Goal: Task Accomplishment & Management: Complete application form

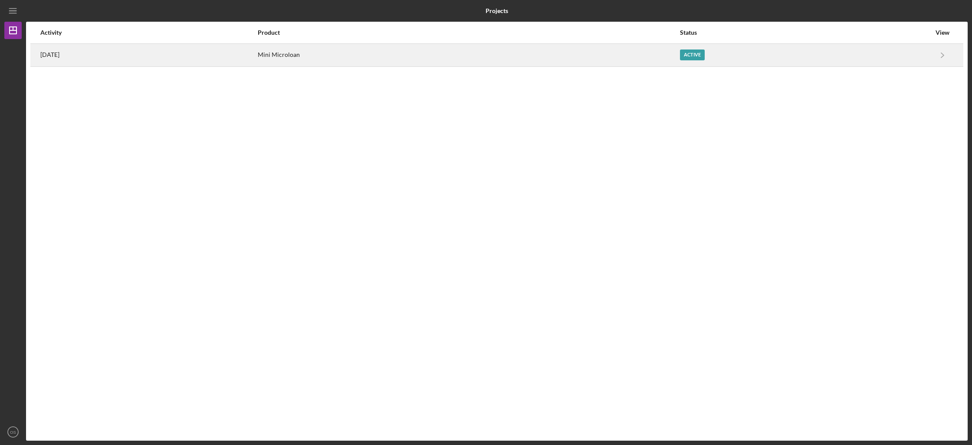
click at [448, 51] on div "Mini Microloan" at bounding box center [468, 55] width 421 height 22
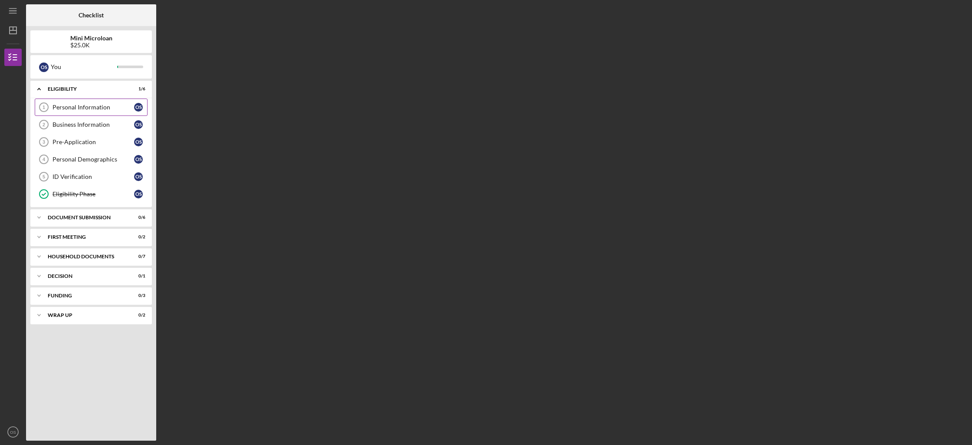
click at [75, 114] on link "Personal Information 1 Personal Information O S" at bounding box center [91, 107] width 113 height 17
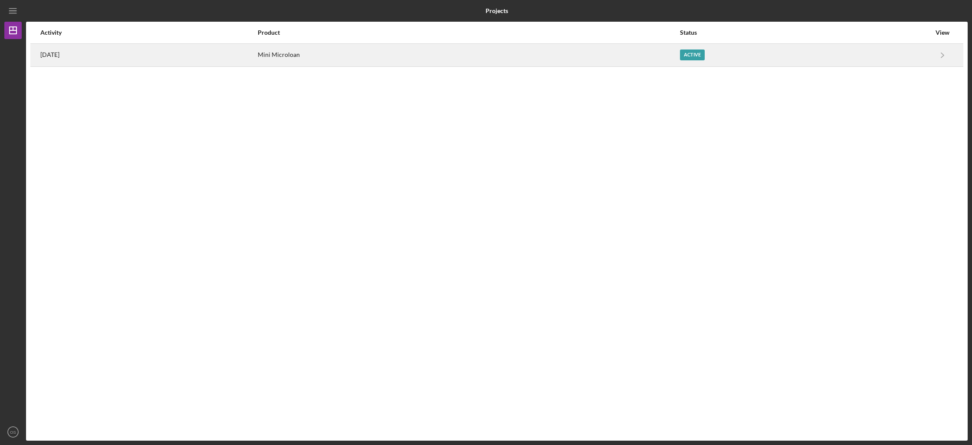
click at [423, 45] on div "Mini Microloan" at bounding box center [468, 55] width 421 height 22
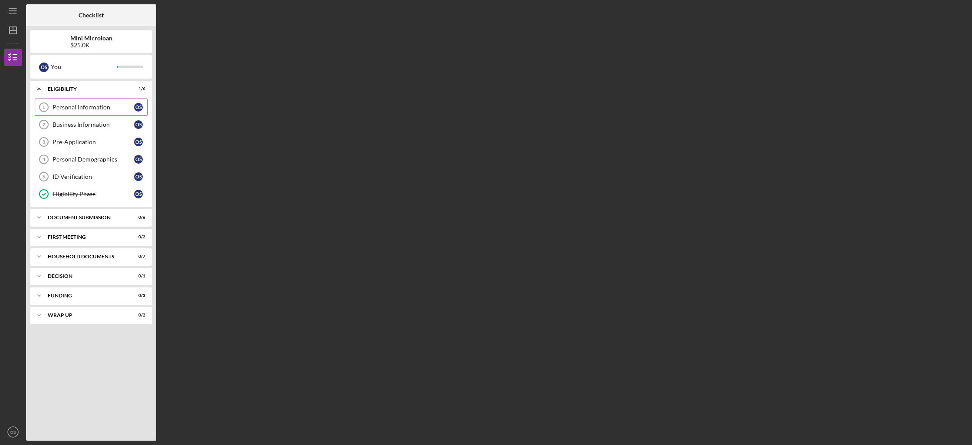
click at [97, 113] on link "Personal Information 1 Personal Information O S" at bounding box center [91, 107] width 113 height 17
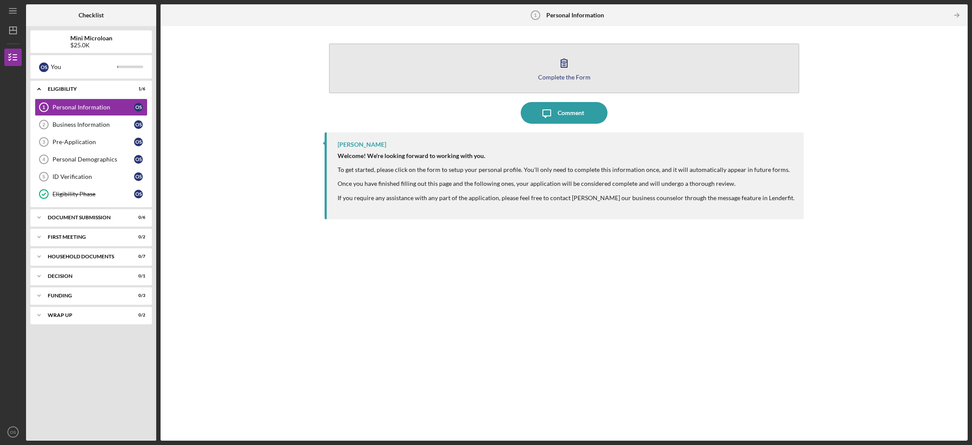
click at [730, 61] on button "Complete the Form Form" at bounding box center [564, 68] width 470 height 50
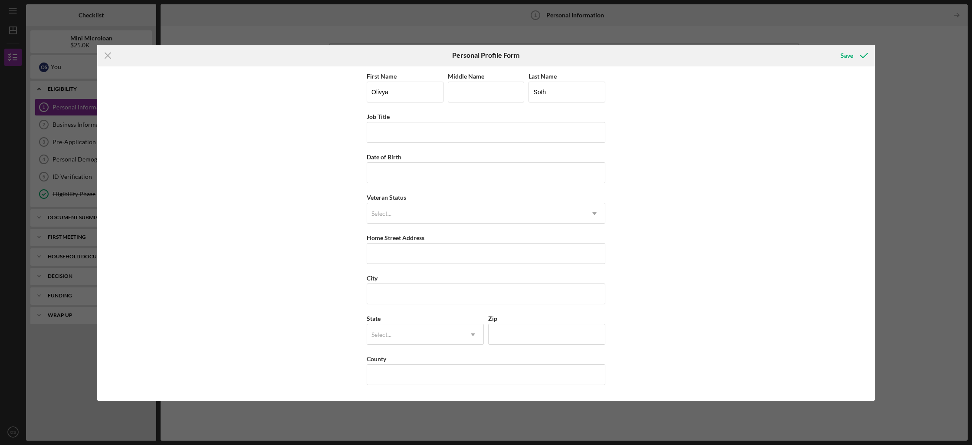
click at [583, 146] on div "First Name [PERSON_NAME] Middle Name Last Name [PERSON_NAME] Job Title Date of …" at bounding box center [486, 234] width 239 height 326
click at [583, 139] on input "Job Title" at bounding box center [486, 132] width 239 height 21
type input "Co-Owner"
type input "[DATE]"
click at [559, 224] on div "First Name [PERSON_NAME] Middle Name Last Name [PERSON_NAME] Job Title Co-Owner…" at bounding box center [486, 234] width 239 height 326
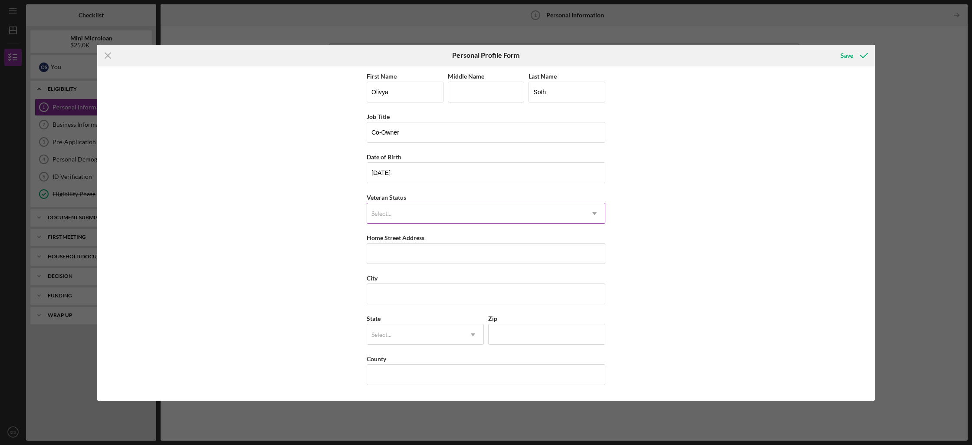
click at [564, 209] on div "Select..." at bounding box center [475, 214] width 217 height 20
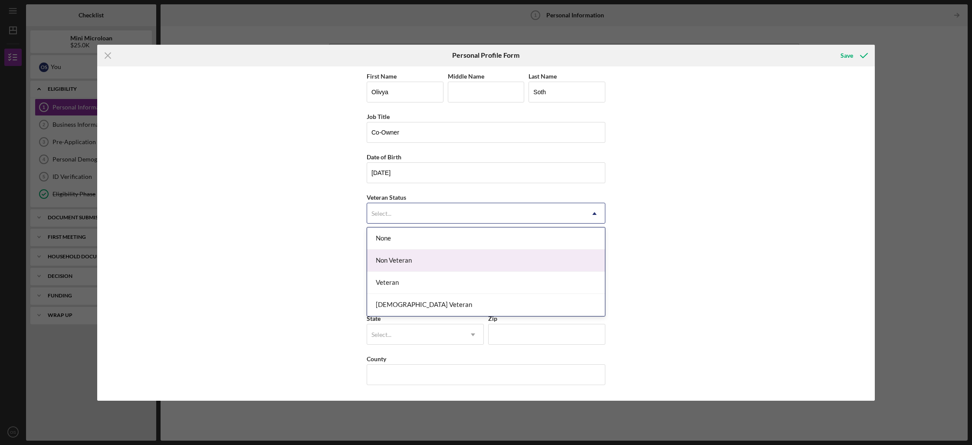
click at [521, 256] on div "Non Veteran" at bounding box center [486, 261] width 238 height 22
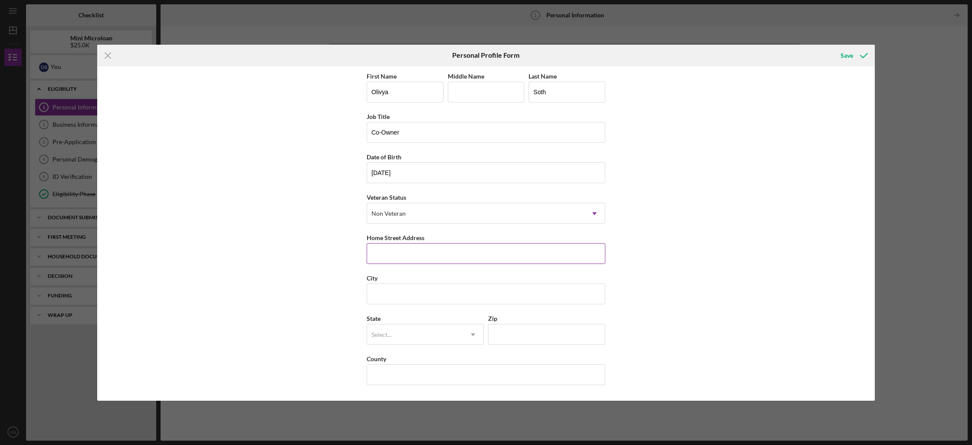
click at [503, 251] on input "Home Street Address" at bounding box center [486, 253] width 239 height 21
type input "[STREET_ADDRESS]"
type input "[GEOGRAPHIC_DATA]"
type input "[US_STATE]"
type input "90013"
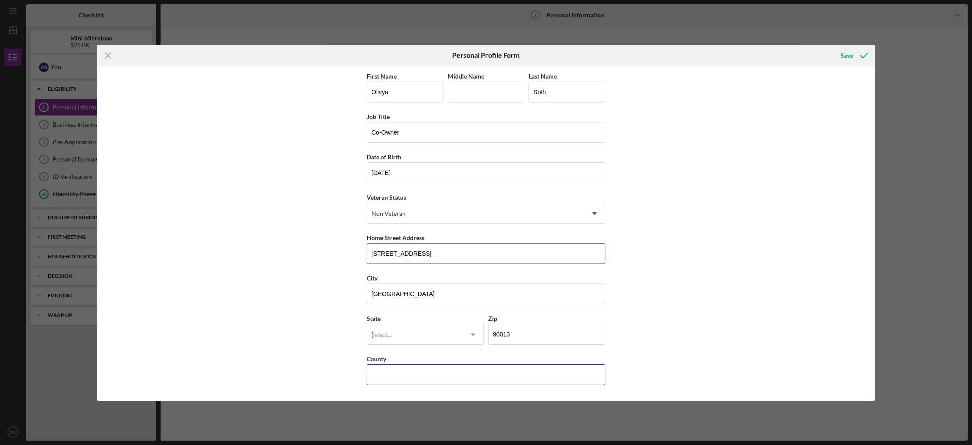
type input "[GEOGRAPHIC_DATA]"
click at [642, 341] on div "First Name [PERSON_NAME] Middle Name Last Name [PERSON_NAME] Job Title Co-Owner…" at bounding box center [486, 233] width 778 height 334
click at [481, 362] on div "CA" at bounding box center [425, 360] width 116 height 22
click at [859, 50] on icon "submit" at bounding box center [864, 56] width 22 height 22
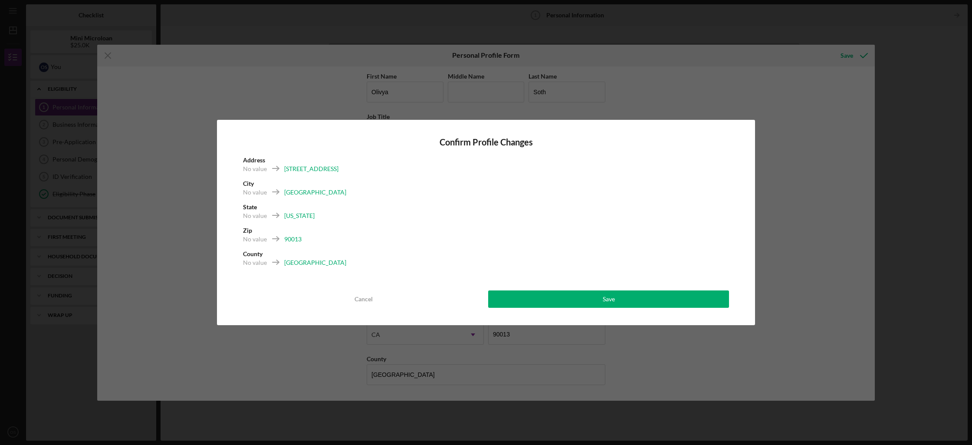
click at [526, 290] on div "Confirm Profile Changes Address No value [STREET_ADDRESS][US_STATE] Cancel Save" at bounding box center [486, 222] width 538 height 205
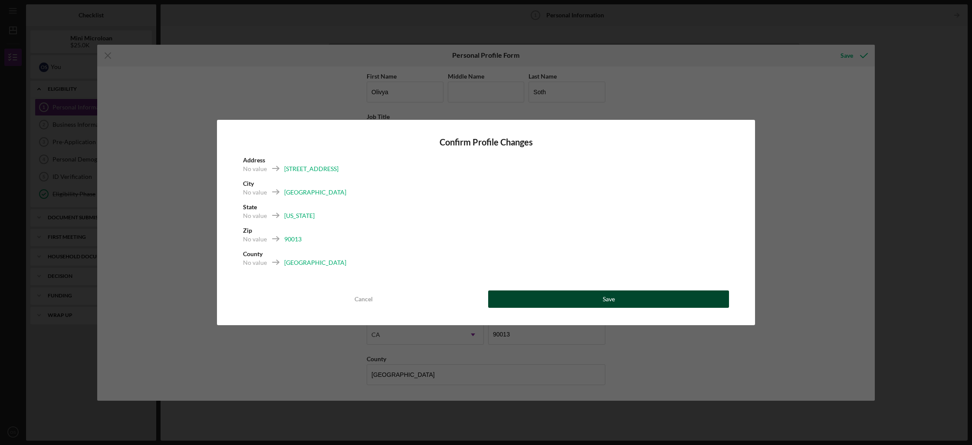
click at [527, 306] on button "Save" at bounding box center [608, 298] width 241 height 17
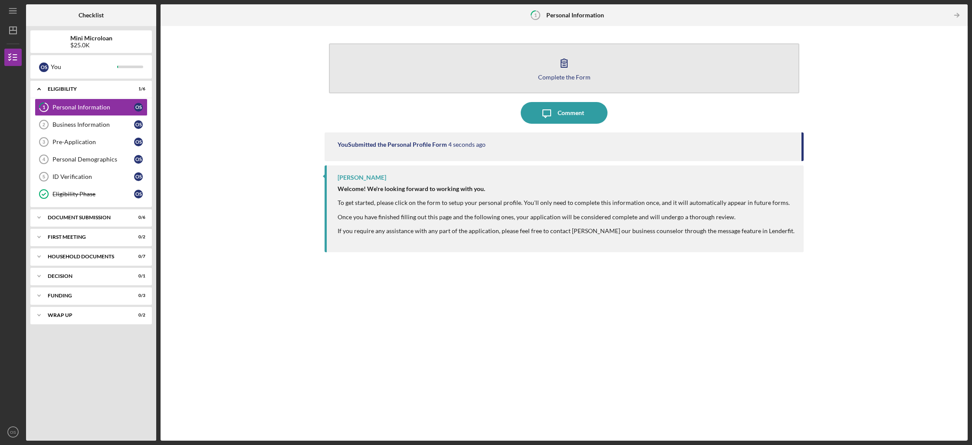
click at [583, 80] on div "Complete the Form" at bounding box center [564, 77] width 53 height 7
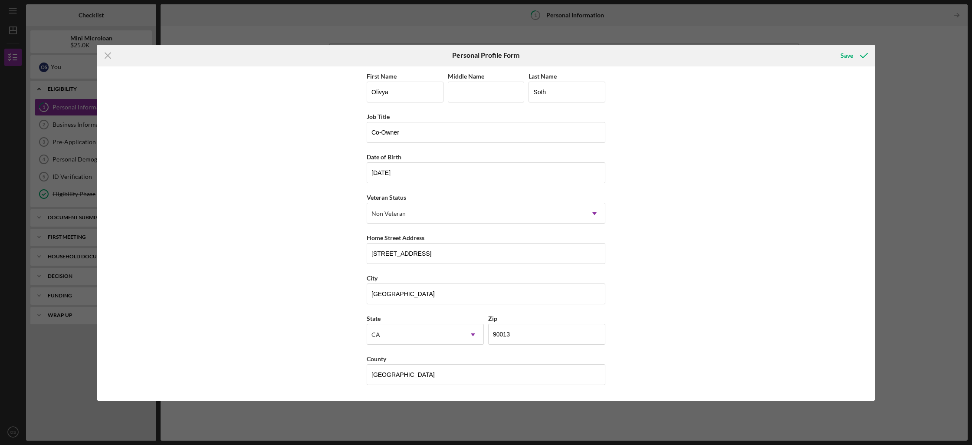
click at [914, 54] on div "Icon/Menu Close Personal Profile Form Save First Name [PERSON_NAME] Middle Name…" at bounding box center [486, 222] width 972 height 445
click at [845, 55] on div "Save" at bounding box center [847, 55] width 13 height 17
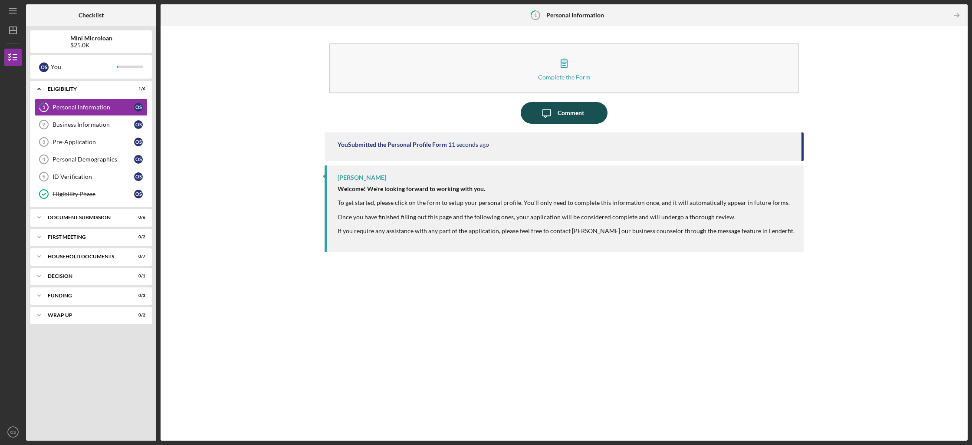
click at [544, 117] on icon "Icon/Message" at bounding box center [547, 113] width 22 height 22
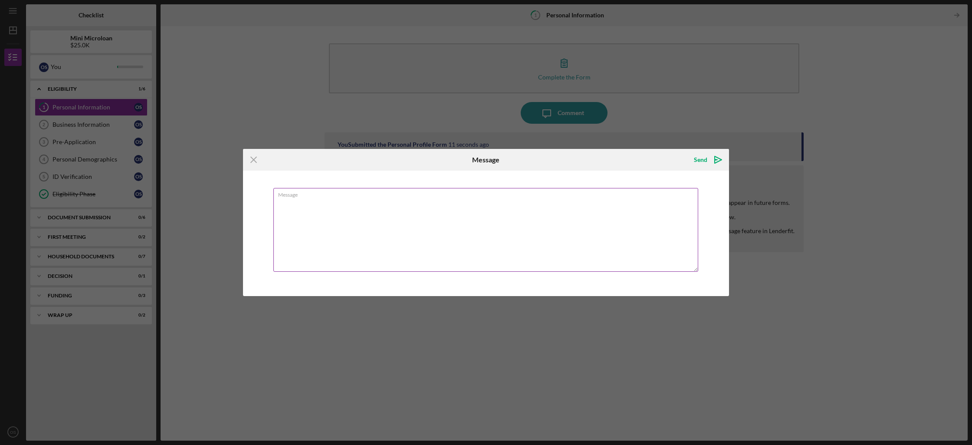
click at [543, 205] on textarea "Message" at bounding box center [485, 230] width 425 height 84
type textarea "Please advise on how to add [PERSON_NAME]'s info as well"
click at [714, 164] on icon "Icon/icon-invite-send" at bounding box center [718, 160] width 22 height 22
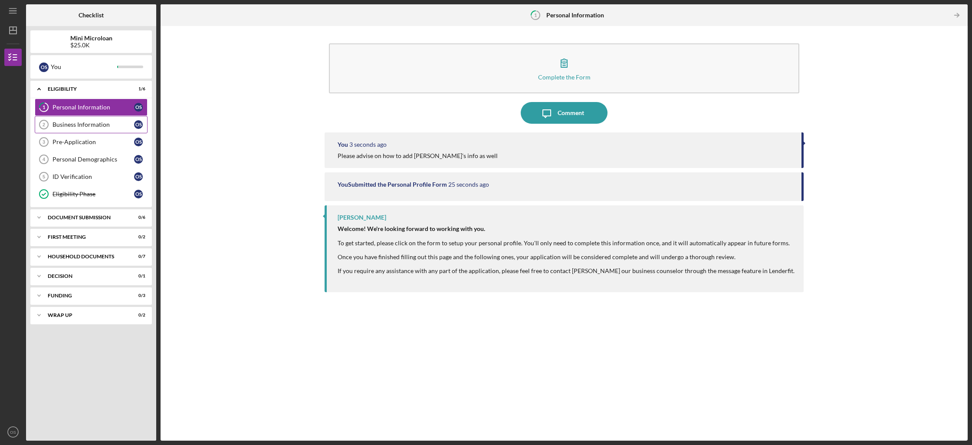
click at [121, 124] on div "Business Information" at bounding box center [94, 124] width 82 height 7
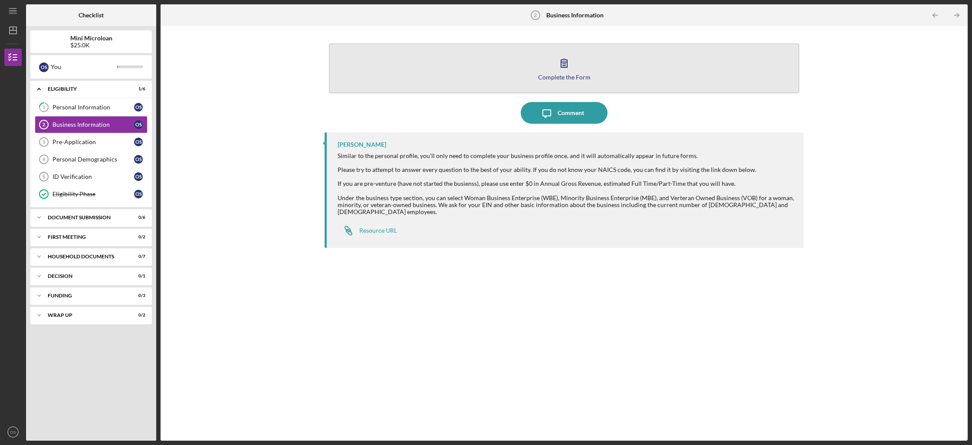
click at [652, 84] on button "Complete the Form Form" at bounding box center [564, 68] width 470 height 50
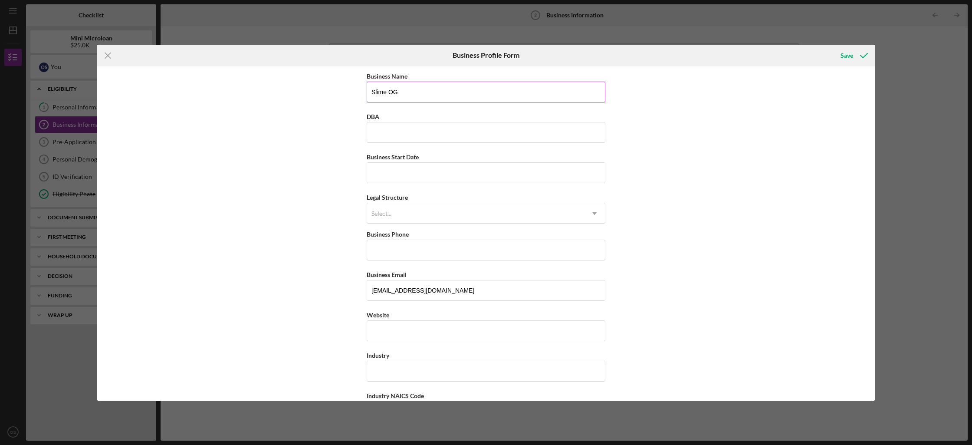
click at [566, 97] on input "Slime OG" at bounding box center [486, 92] width 239 height 21
click at [681, 127] on div "Business Name Slime OG DBA Business Start Date Legal Structure Select... Icon/D…" at bounding box center [486, 233] width 778 height 334
click at [572, 158] on div "Business Start Date" at bounding box center [486, 156] width 239 height 11
click at [599, 168] on input "Business Start Date" at bounding box center [486, 172] width 239 height 21
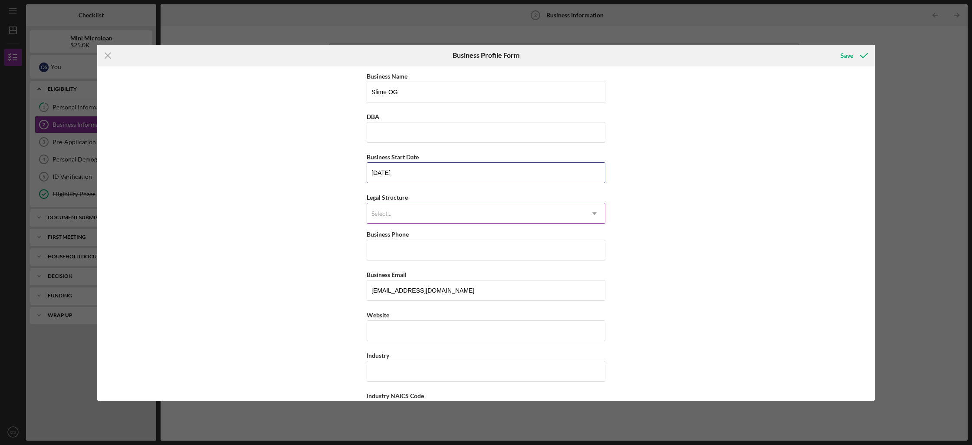
type input "[DATE]"
click at [601, 213] on icon "Icon/Dropdown Arrow" at bounding box center [594, 213] width 21 height 21
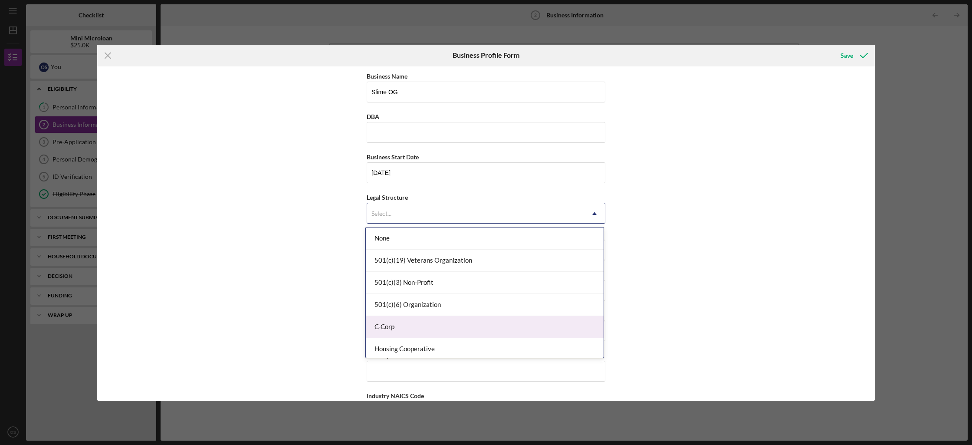
click at [517, 325] on div "C-Corp" at bounding box center [485, 327] width 238 height 22
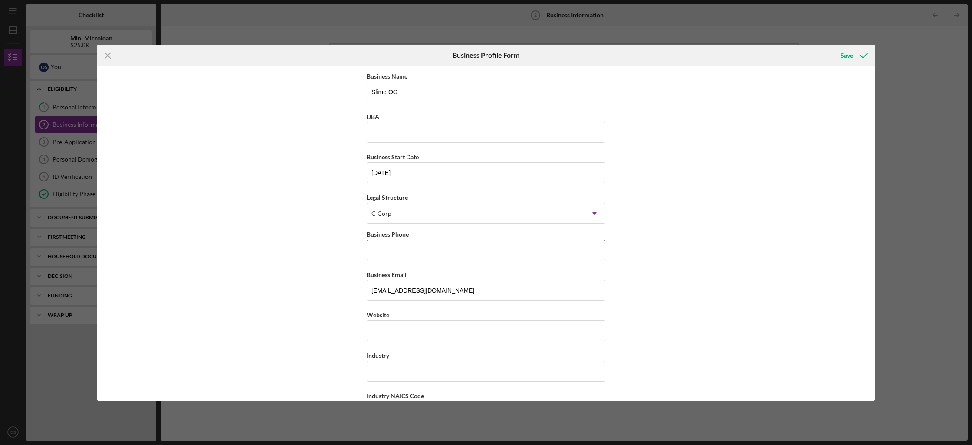
click at [522, 243] on input "Business Phone" at bounding box center [486, 250] width 239 height 21
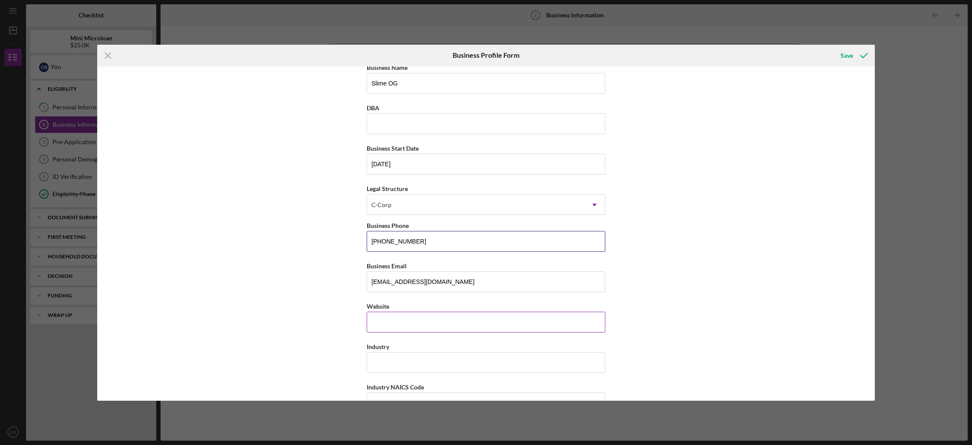
scroll to position [22, 0]
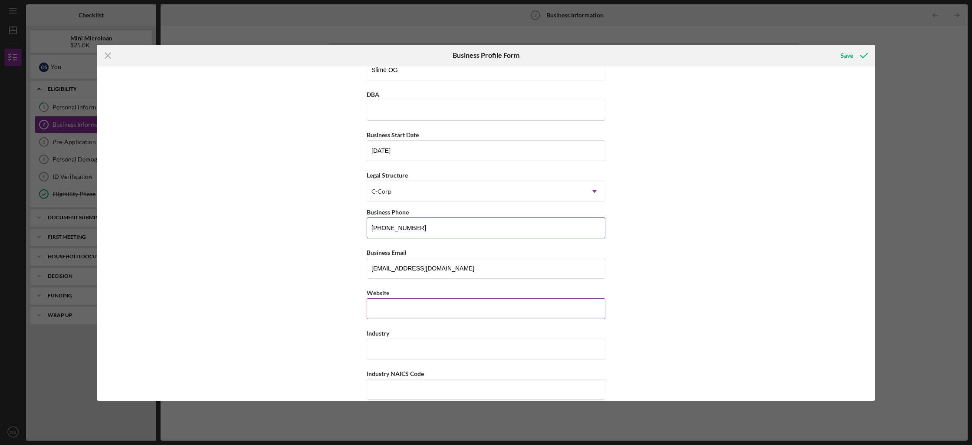
type input "[PHONE_NUMBER]"
click at [534, 302] on input "Website" at bounding box center [486, 308] width 239 height 21
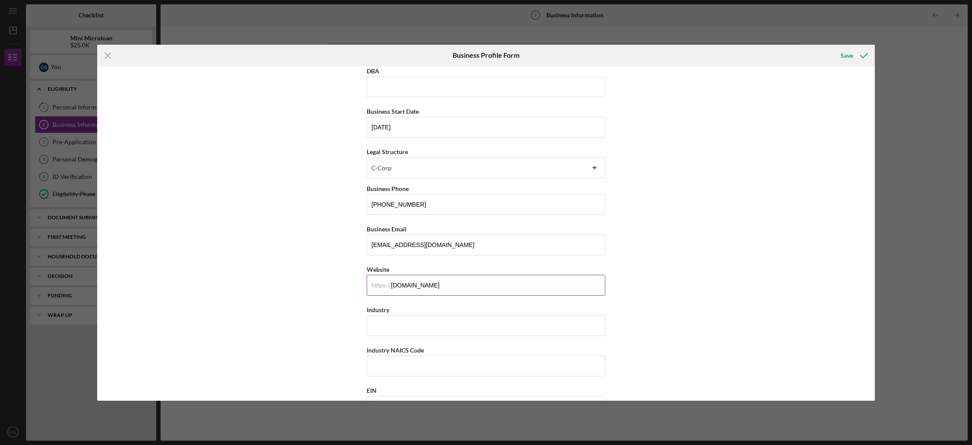
scroll to position [116, 0]
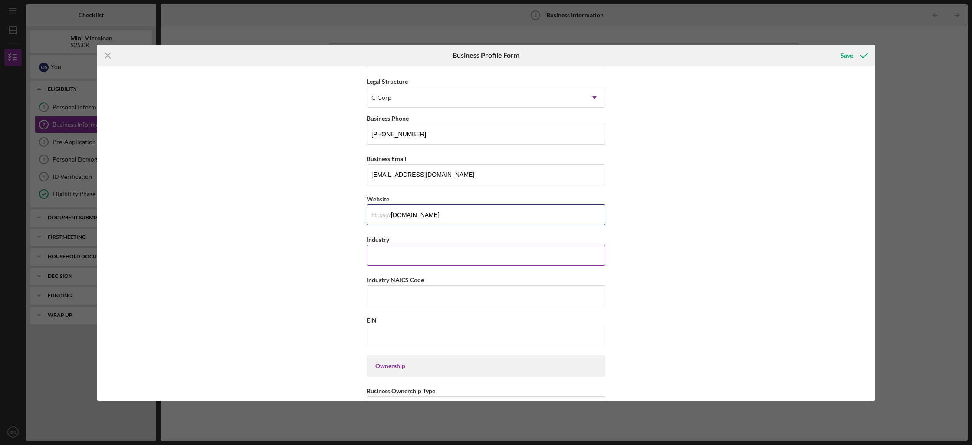
type input "[DOMAIN_NAME]"
click at [514, 262] on input "Industry" at bounding box center [486, 255] width 239 height 21
type input "Slime"
click at [525, 277] on div "Industry NAICS Code" at bounding box center [486, 279] width 239 height 11
click at [523, 283] on div "Industry NAICS Code" at bounding box center [486, 279] width 239 height 11
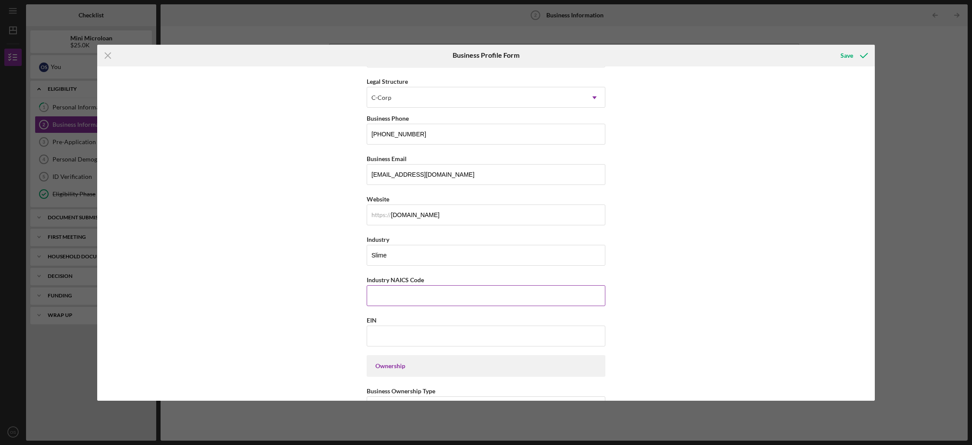
click at [524, 292] on input "Industry NAICS Code" at bounding box center [486, 295] width 239 height 21
paste input "459120"
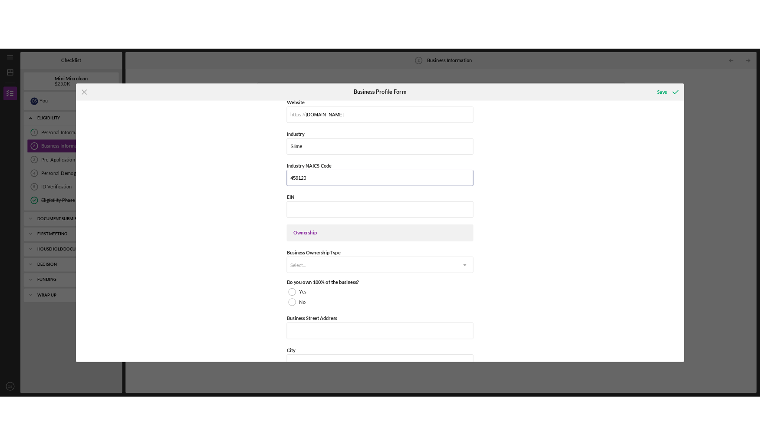
scroll to position [250, 0]
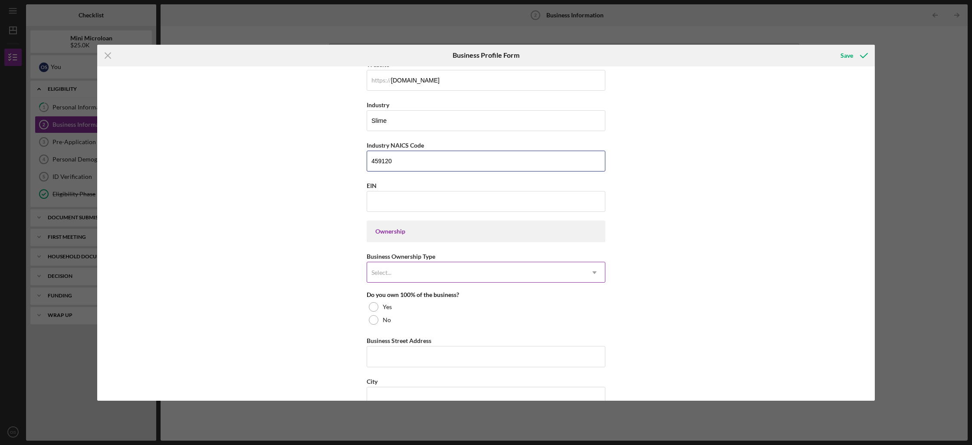
type input "459120"
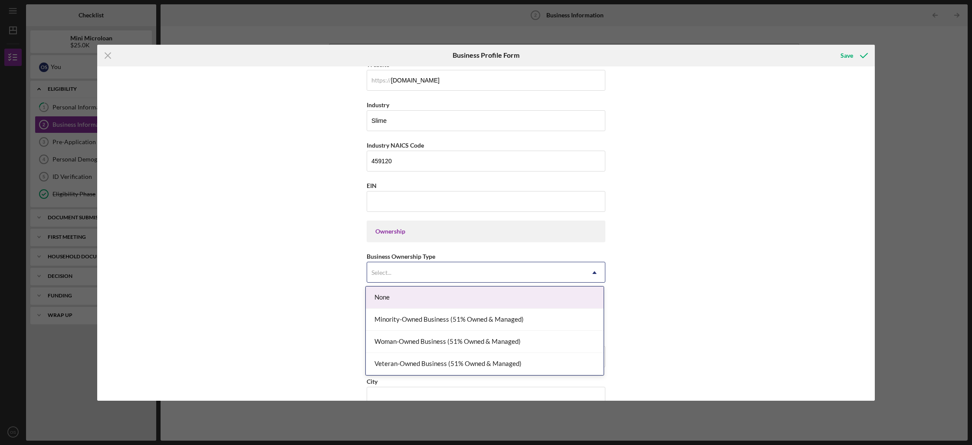
click at [462, 268] on div "Select..." at bounding box center [475, 273] width 217 height 20
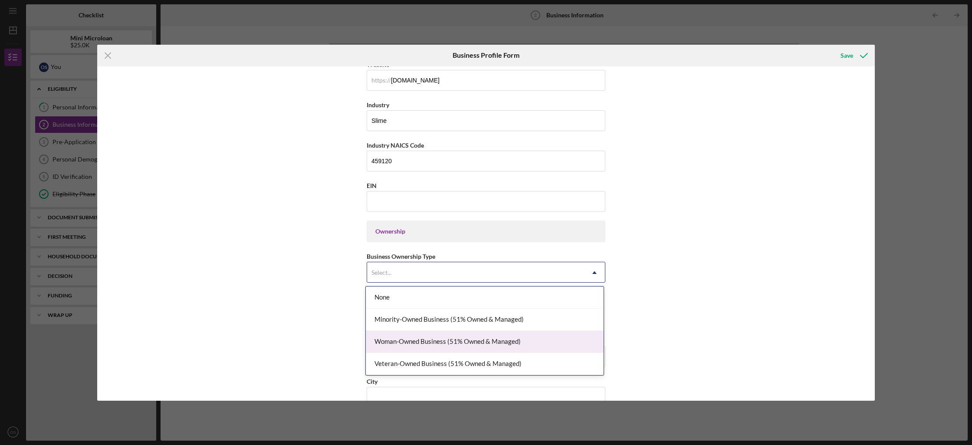
click at [508, 332] on div "Woman-Owned Business (51% Owned & Managed)" at bounding box center [485, 342] width 238 height 22
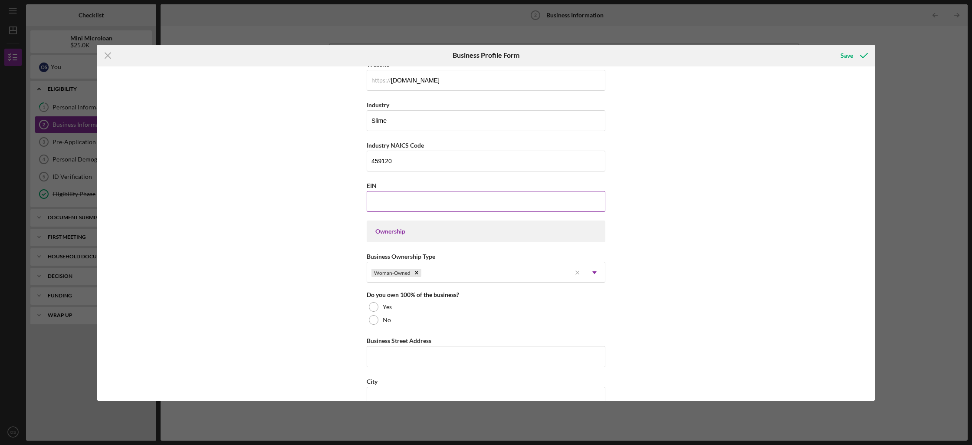
click at [464, 189] on div "EIN" at bounding box center [486, 185] width 239 height 11
click at [465, 200] on input "EIN" at bounding box center [486, 201] width 239 height 21
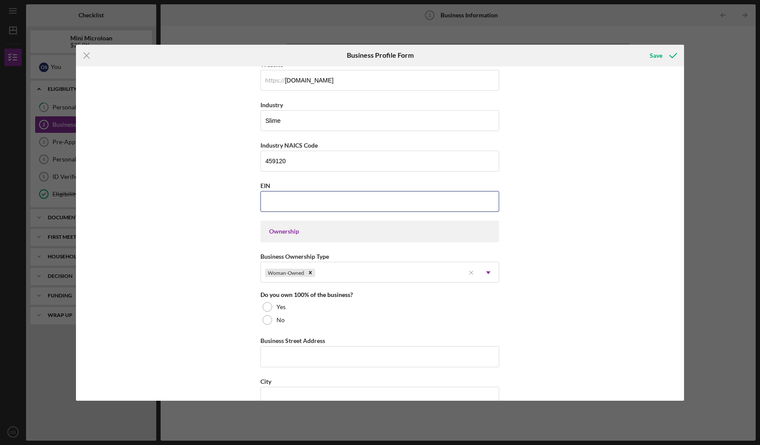
paste input "[US_EMPLOYER_IDENTIFICATION_NUMBER]"
type input "[US_EMPLOYER_IDENTIFICATION_NUMBER]"
click at [542, 221] on div "Business Name Slime OG DBA Business Start Date [DATE] Legal Structure C-Corp Ic…" at bounding box center [380, 233] width 608 height 334
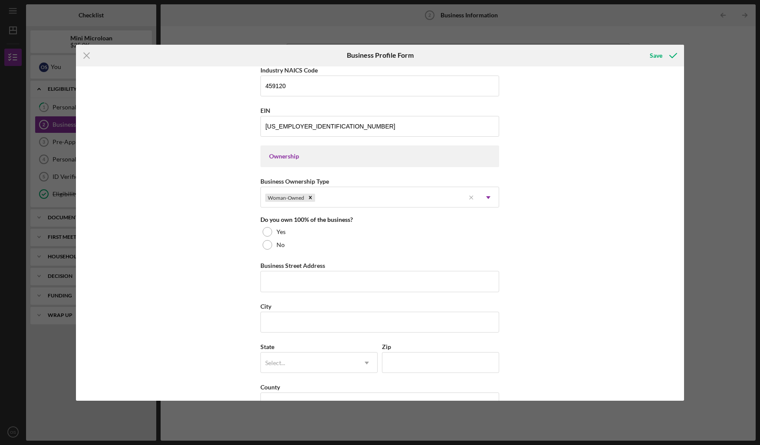
scroll to position [352, 0]
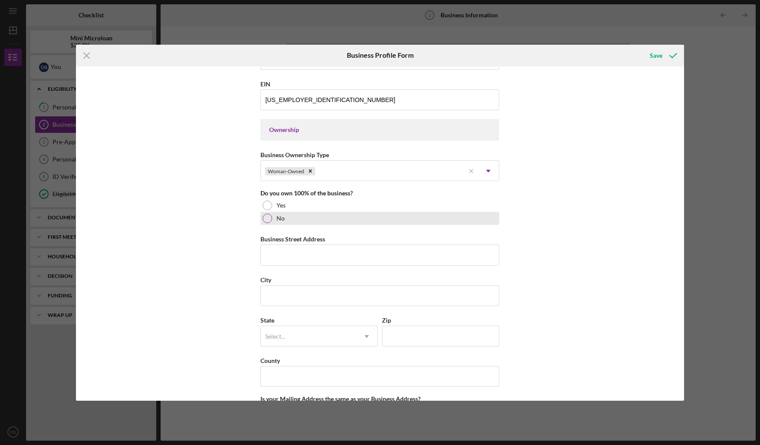
click at [279, 220] on label "No" at bounding box center [280, 218] width 8 height 7
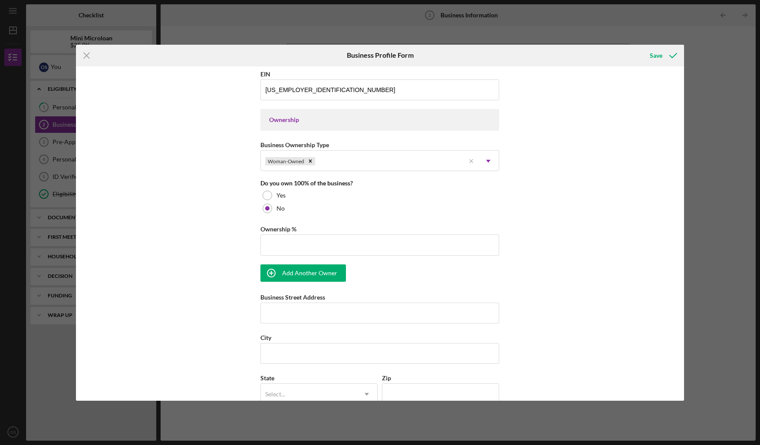
scroll to position [378, 0]
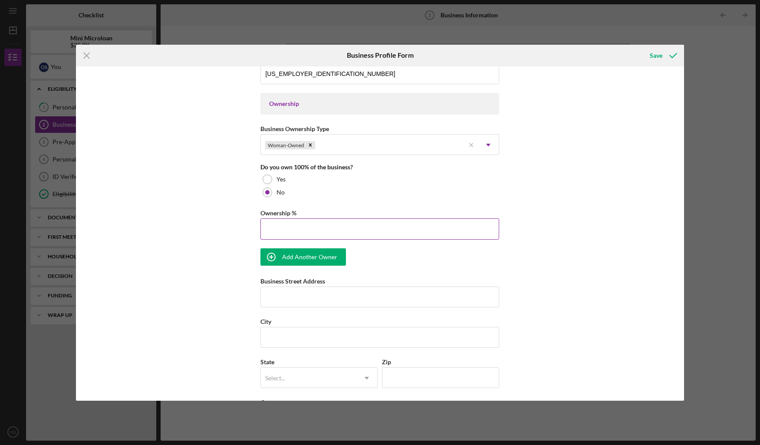
click at [368, 217] on div "Ownership %" at bounding box center [379, 212] width 239 height 11
click at [375, 225] on input "Ownership %" at bounding box center [379, 228] width 239 height 21
type input "50.00%"
click at [329, 260] on div "Add Another Owner" at bounding box center [309, 256] width 55 height 17
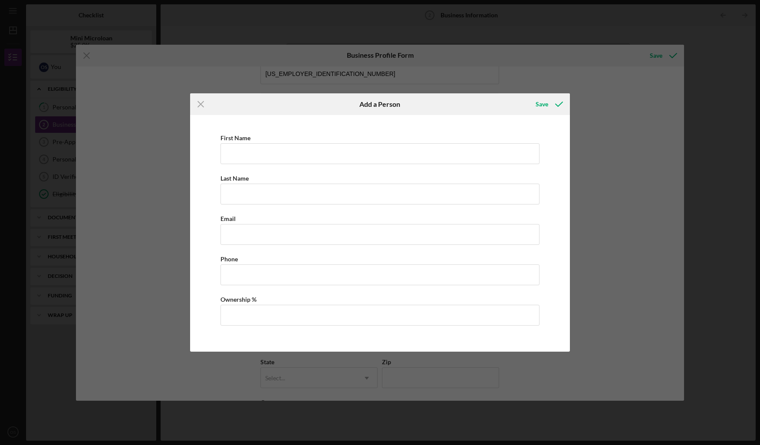
click at [372, 167] on div "First Name Last Name Email Phone Ownership %" at bounding box center [380, 233] width 372 height 228
click at [378, 150] on input "First Name" at bounding box center [379, 153] width 319 height 21
type input "[PERSON_NAME]"
type input "Ly"
type input "[PERSON_NAME][EMAIL_ADDRESS][DOMAIN_NAME]"
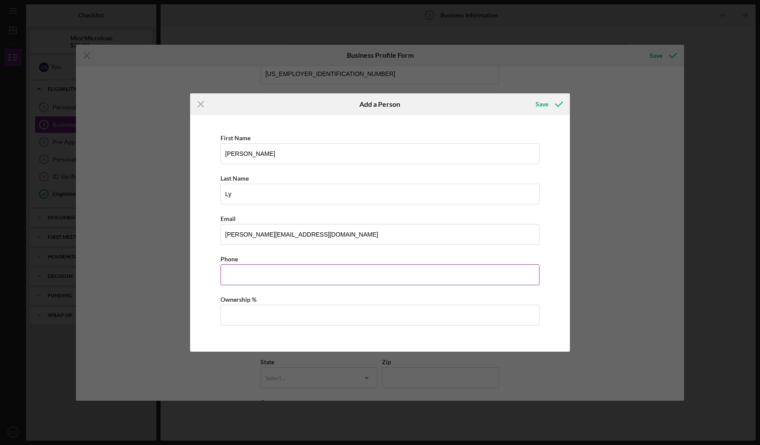
click at [332, 284] on input "Business Phone" at bounding box center [379, 274] width 319 height 21
type input "[PHONE_NUMBER]"
click at [343, 319] on input "Ownership %" at bounding box center [379, 315] width 319 height 21
type input "50.00%"
click at [553, 101] on icon "button" at bounding box center [559, 104] width 22 height 22
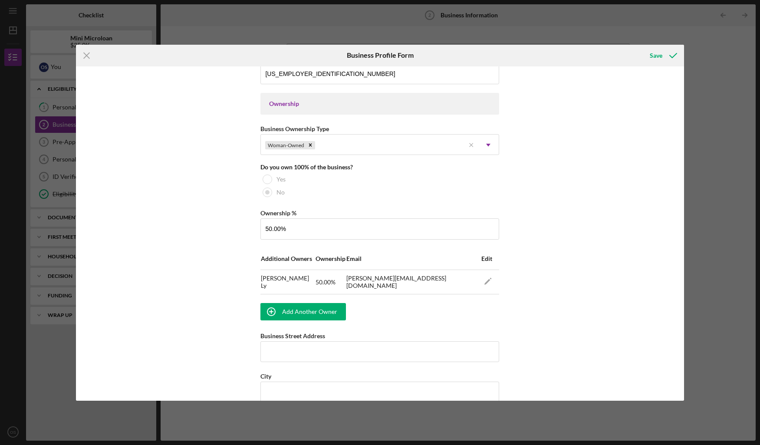
scroll to position [484, 0]
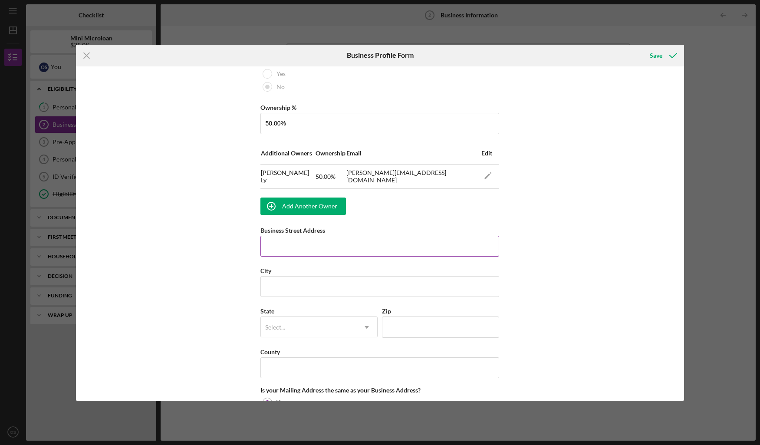
click at [391, 255] on input "Business Street Address" at bounding box center [379, 246] width 239 height 21
type input "1481 E 4th St"
type input "OG SLIMES"
type input "[GEOGRAPHIC_DATA]"
type input "90033"
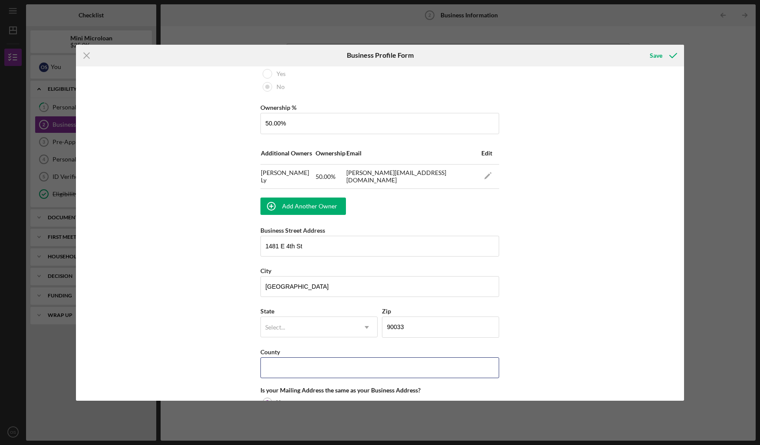
type input "CA"
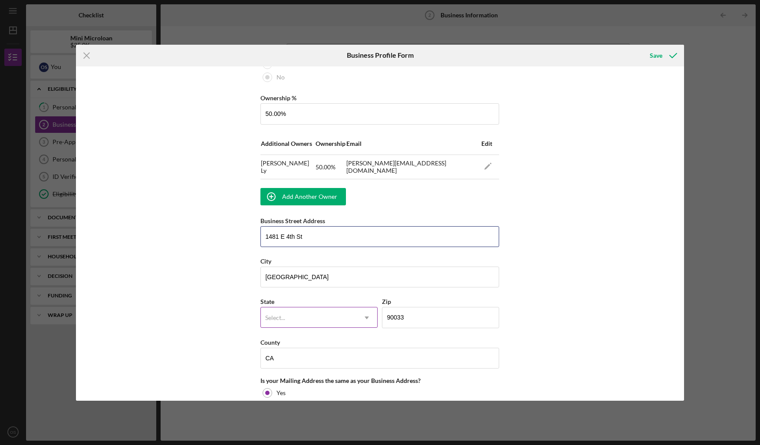
scroll to position [506, 0]
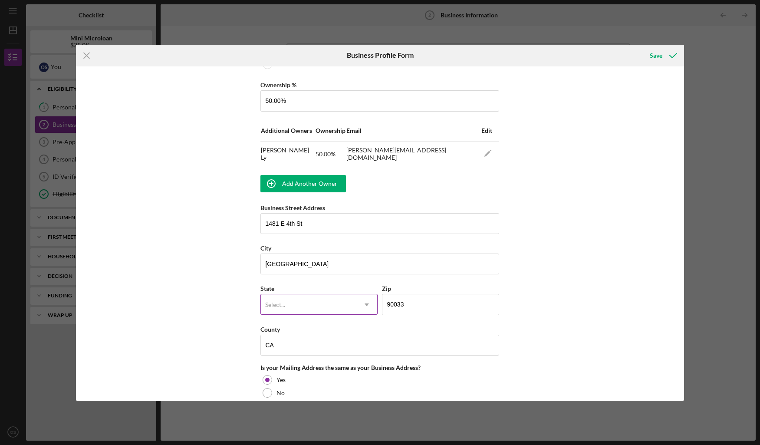
click at [364, 307] on icon "Icon/Dropdown Arrow" at bounding box center [366, 304] width 21 height 21
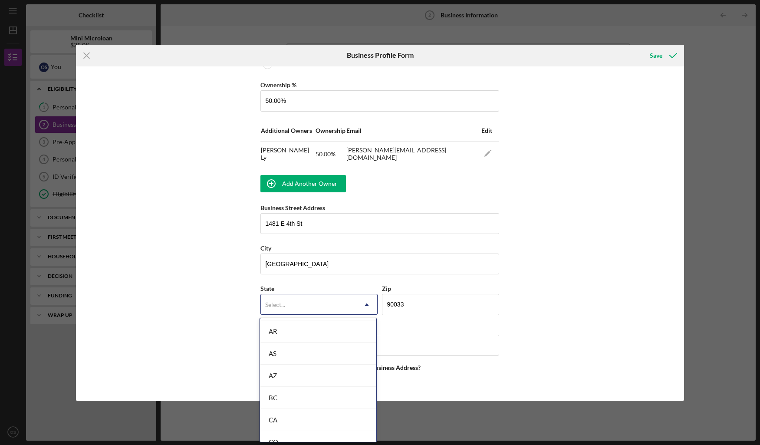
scroll to position [183, 0]
click at [319, 381] on div "CA" at bounding box center [318, 389] width 116 height 22
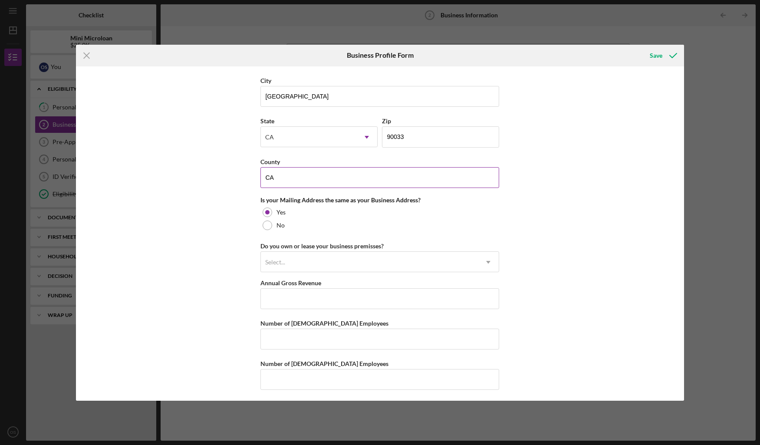
scroll to position [675, 0]
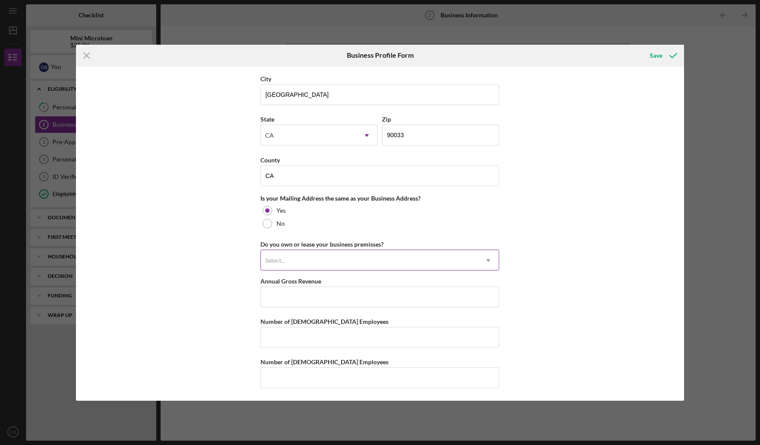
click at [336, 255] on div "Select..." at bounding box center [369, 260] width 217 height 20
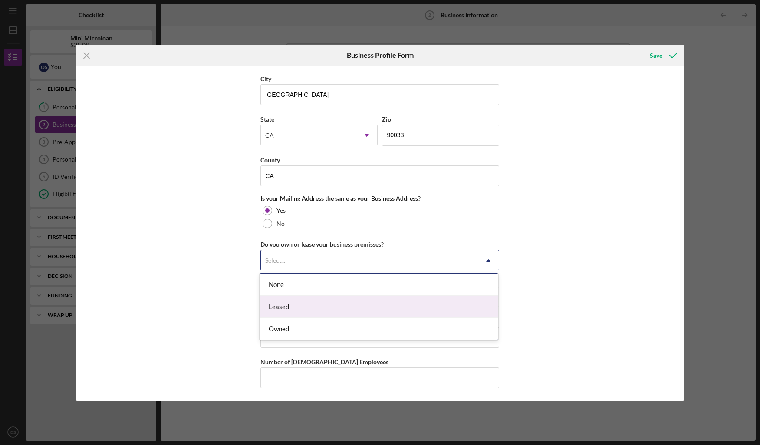
click at [342, 307] on div "Leased" at bounding box center [379, 307] width 238 height 22
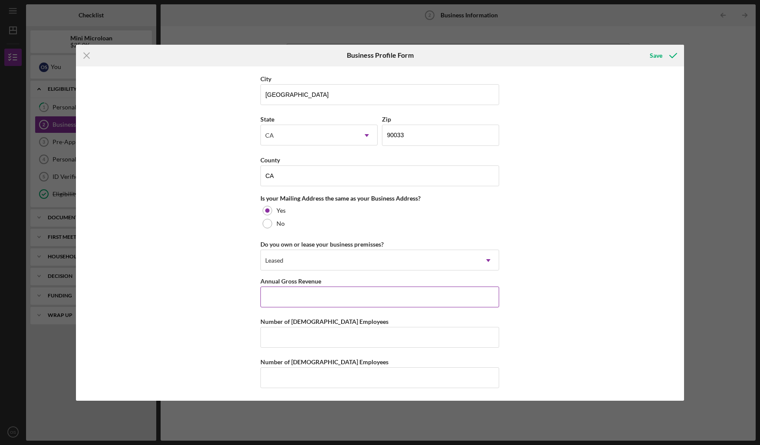
click at [357, 286] on input "Annual Gross Revenue" at bounding box center [379, 296] width 239 height 21
type input "$4,000,000"
click at [376, 339] on input "Number of [DEMOGRAPHIC_DATA] Employees" at bounding box center [379, 337] width 239 height 21
type input "17"
click at [376, 372] on input "Number of [DEMOGRAPHIC_DATA] Employees" at bounding box center [379, 377] width 239 height 21
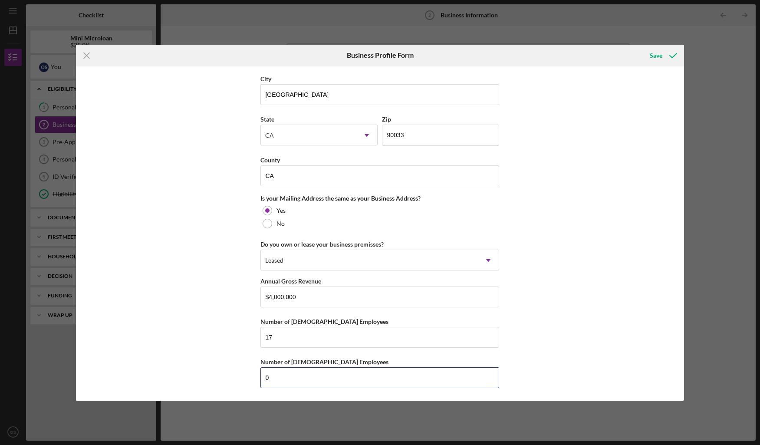
type input "0"
click at [546, 339] on div "Business Name Slime OG DBA OG SLIMES Business Start Date [DATE] Legal Structure…" at bounding box center [380, 233] width 608 height 334
click at [651, 62] on div "Save" at bounding box center [656, 55] width 13 height 17
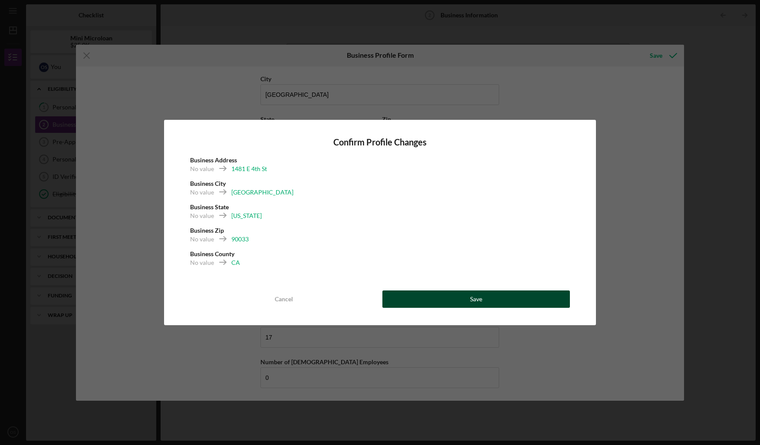
click at [447, 297] on button "Save" at bounding box center [476, 298] width 188 height 17
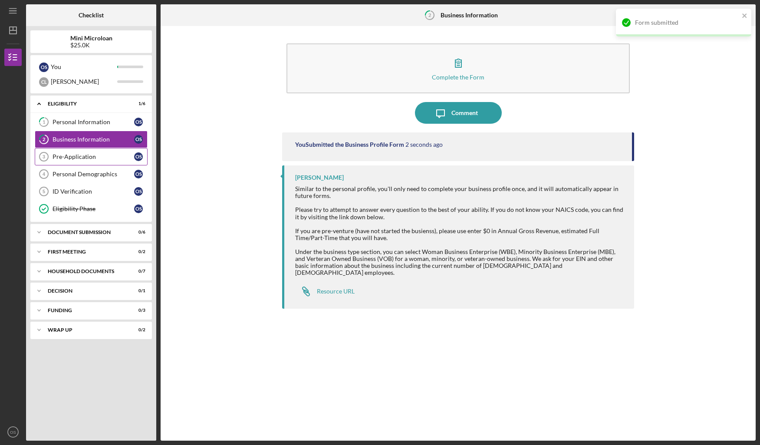
click at [120, 159] on div "Pre-Application" at bounding box center [94, 156] width 82 height 7
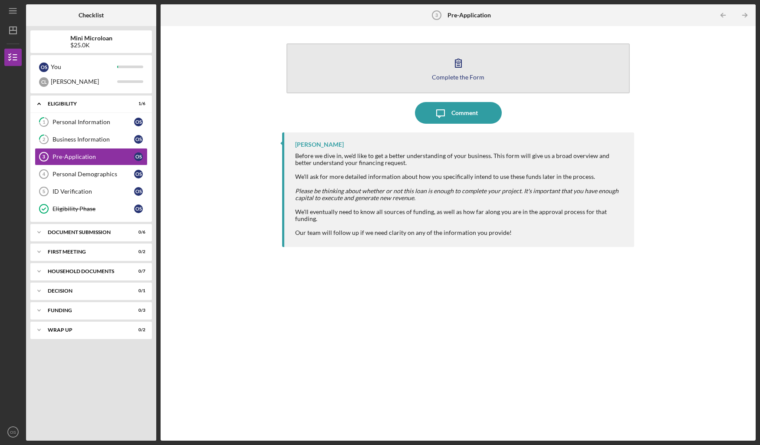
click at [476, 77] on div "Complete the Form" at bounding box center [458, 77] width 53 height 7
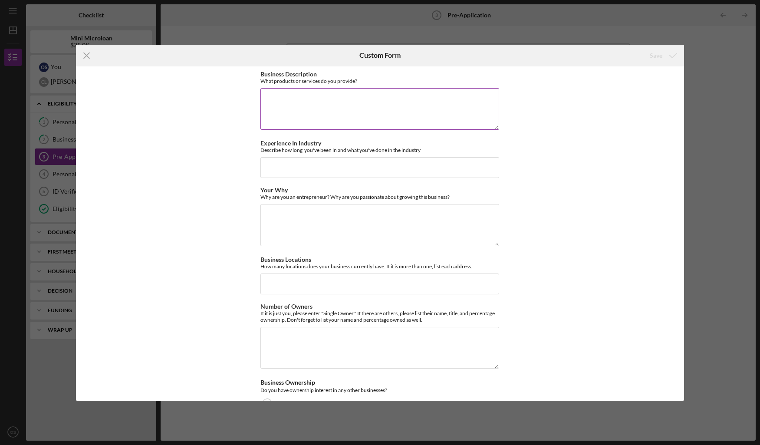
click at [373, 112] on textarea "Business Description" at bounding box center [379, 109] width 239 height 42
type textarea "Slime, ASMR Toys"
paste input "In [DATE], [PERSON_NAME] first started making slime as a creative outlet. What …"
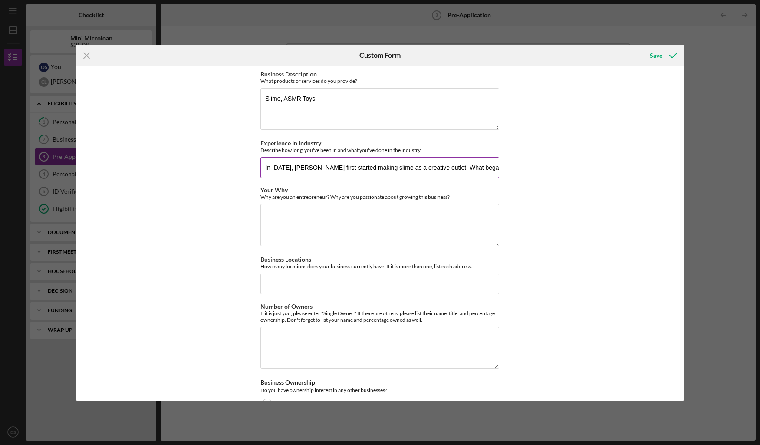
scroll to position [0, 1704]
type input "In [DATE], [PERSON_NAME] first started making slime as a creative outlet. What …"
click at [461, 217] on textarea "Your Why" at bounding box center [379, 225] width 239 height 42
click at [333, 219] on textarea "Your Why" at bounding box center [379, 225] width 239 height 42
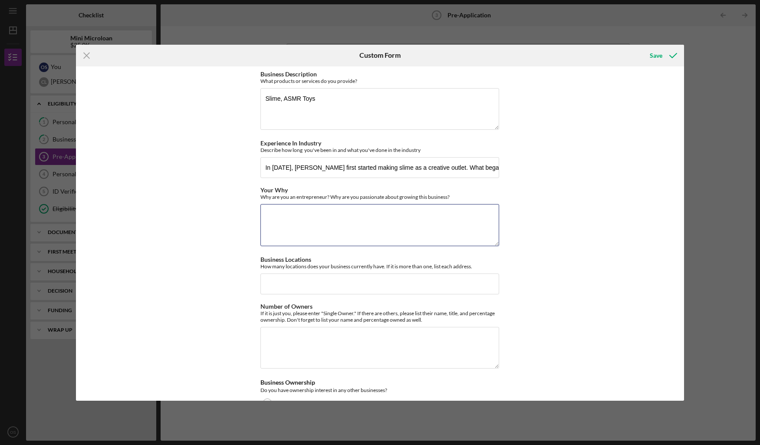
paste textarea "We are [PERSON_NAME] and [PERSON_NAME], co-owners of OG [PERSON_NAME], and prou…"
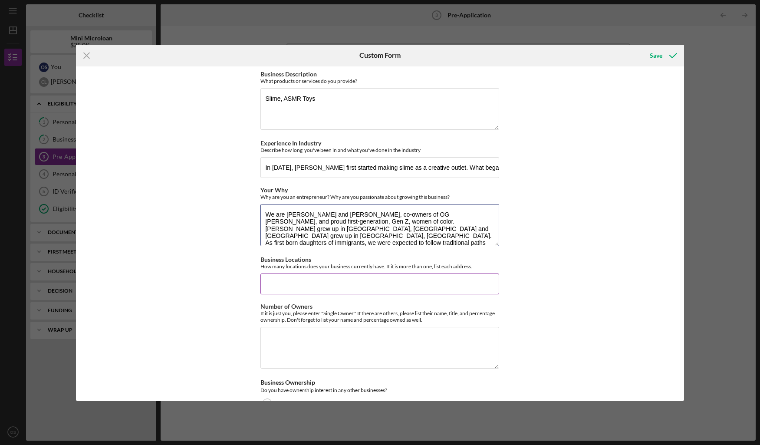
scroll to position [29, 0]
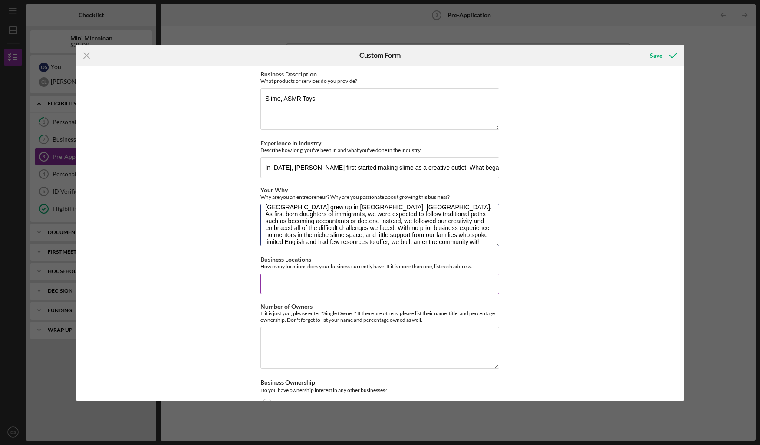
type textarea "We are [PERSON_NAME] and [PERSON_NAME], co-owners of OG [PERSON_NAME], and prou…"
click at [360, 279] on input "Business Locations" at bounding box center [379, 283] width 239 height 21
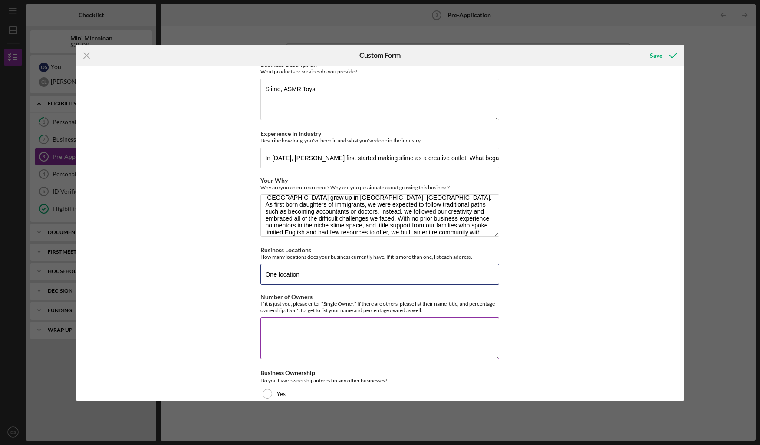
scroll to position [23, 0]
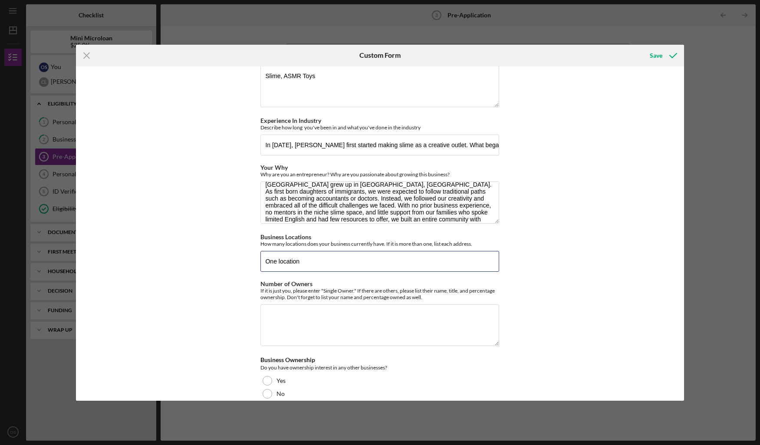
type input "One location"
click at [413, 349] on div "Business Description What products or services do you provide? Slime, ASMR Toys…" at bounding box center [379, 252] width 239 height 408
click at [431, 318] on textarea "Number of Owners" at bounding box center [379, 325] width 239 height 42
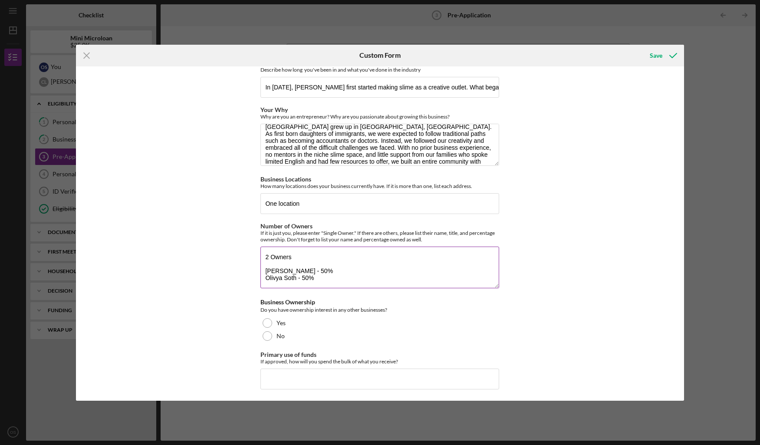
scroll to position [82, 0]
type textarea "2 Owners [PERSON_NAME] - 50% Olivya Soth - 50%"
click at [379, 322] on div "Yes" at bounding box center [379, 321] width 239 height 13
click at [376, 372] on input "Primary use of funds" at bounding box center [379, 377] width 239 height 21
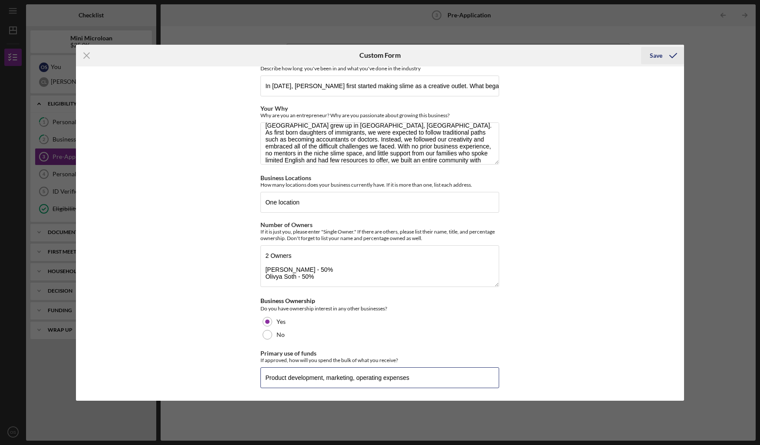
type input "Product development, marketing, operating expenses"
click at [652, 54] on div "Save" at bounding box center [656, 55] width 13 height 17
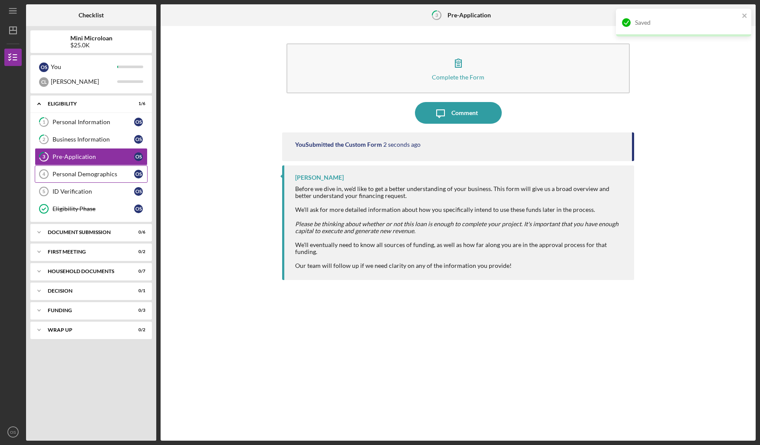
click at [94, 182] on link "Personal Demographics 4 Personal Demographics O S" at bounding box center [91, 173] width 113 height 17
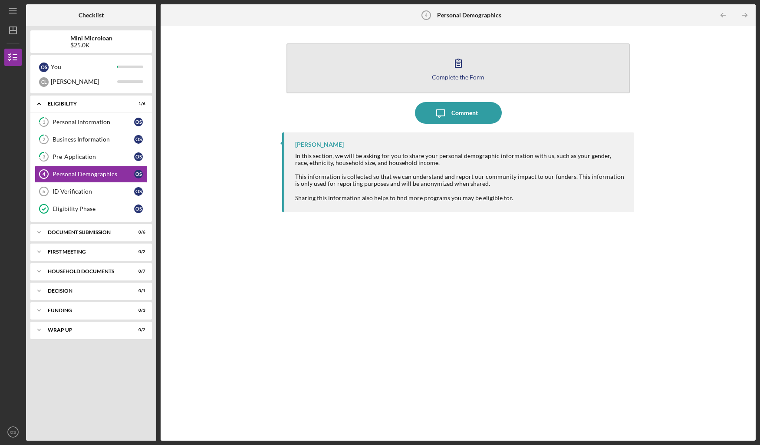
click at [465, 71] on icon "button" at bounding box center [458, 63] width 22 height 22
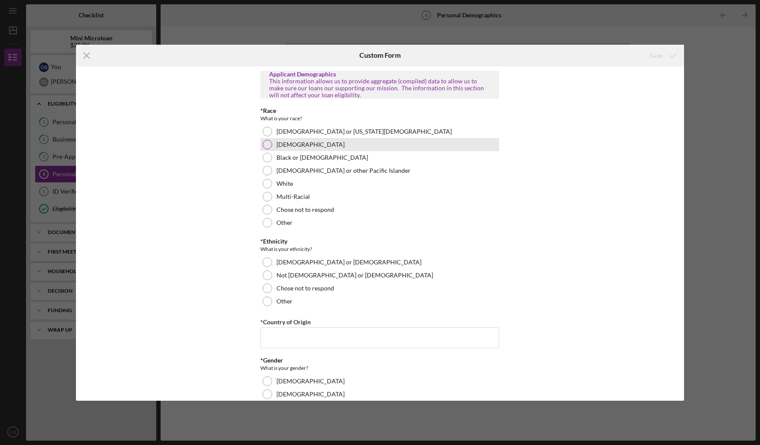
click at [352, 148] on div "[DEMOGRAPHIC_DATA]" at bounding box center [379, 144] width 239 height 13
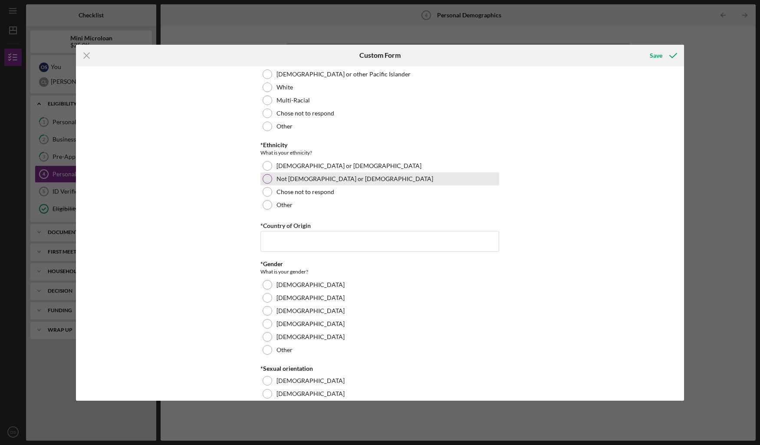
click at [317, 175] on label "Not [DEMOGRAPHIC_DATA] or [DEMOGRAPHIC_DATA]" at bounding box center [354, 178] width 157 height 7
click at [326, 234] on input "*Country of Origin" at bounding box center [379, 241] width 239 height 21
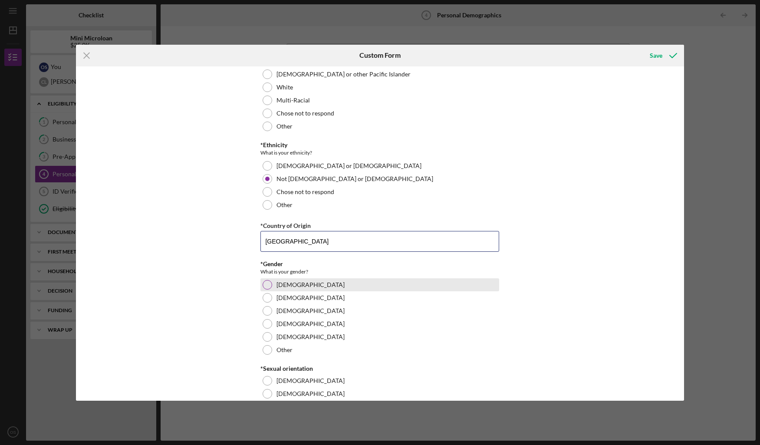
type input "[GEOGRAPHIC_DATA]"
click at [288, 285] on label "[DEMOGRAPHIC_DATA]" at bounding box center [310, 284] width 68 height 7
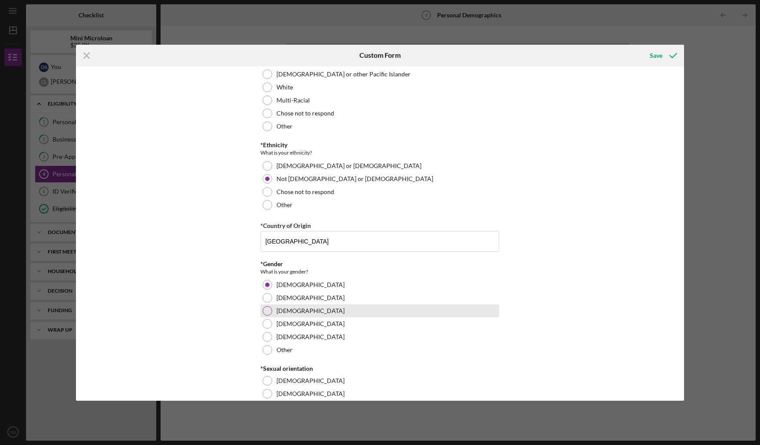
scroll to position [218, 0]
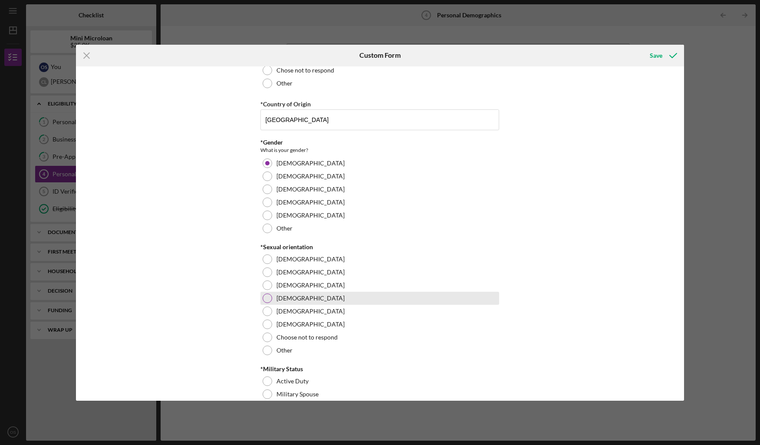
click at [306, 302] on div "[DEMOGRAPHIC_DATA]" at bounding box center [379, 298] width 239 height 13
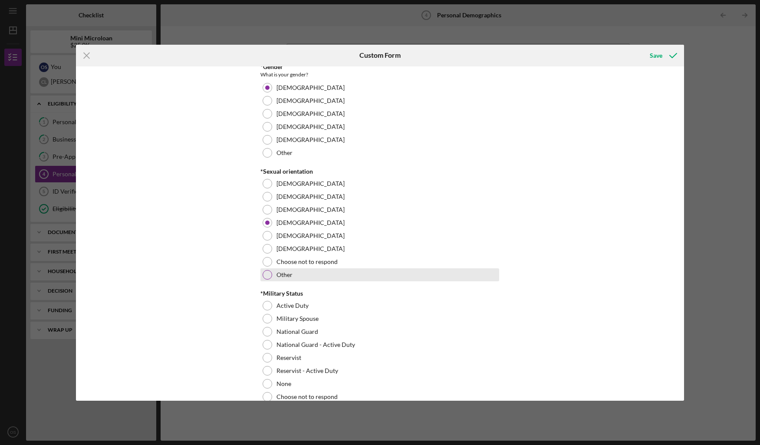
scroll to position [353, 0]
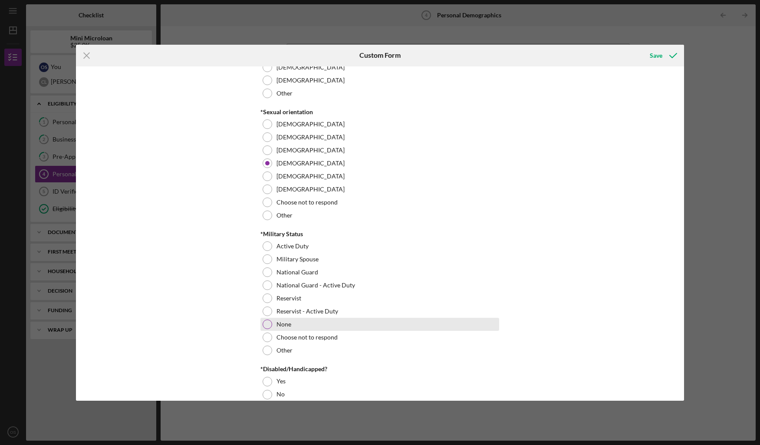
click at [320, 330] on div "None" at bounding box center [379, 324] width 239 height 13
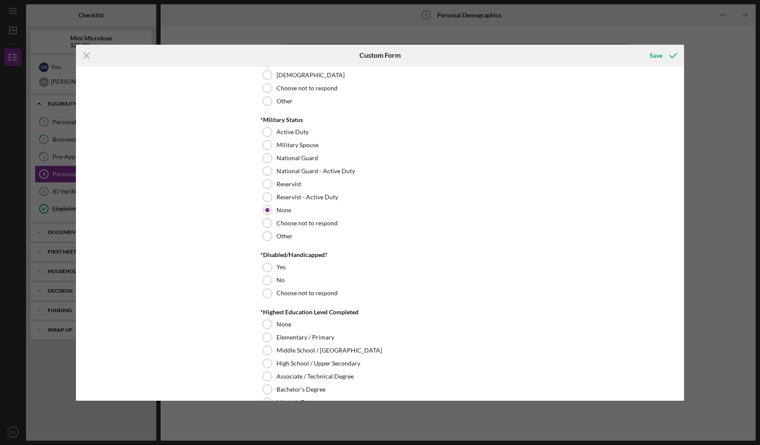
scroll to position [469, 0]
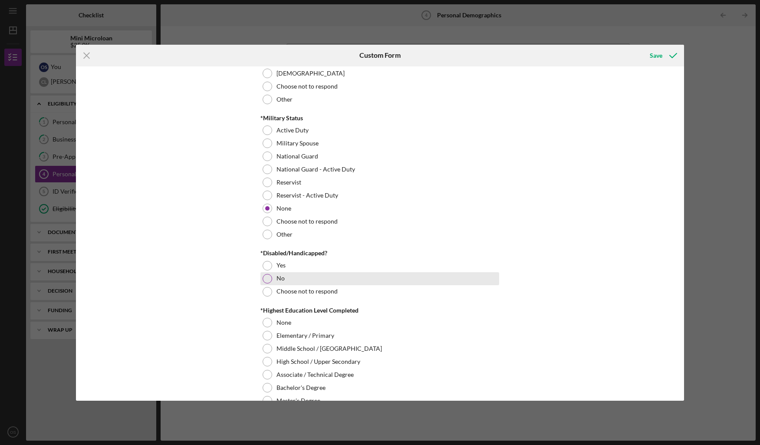
click at [306, 283] on div "No" at bounding box center [379, 278] width 239 height 13
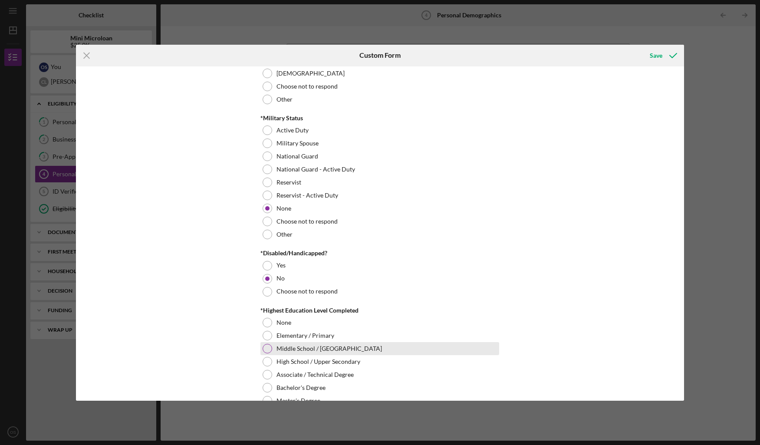
scroll to position [604, 0]
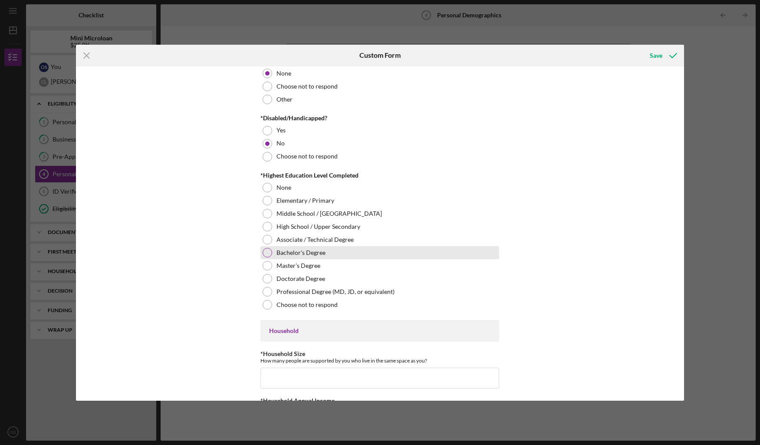
click at [318, 250] on label "Bachelor's Degree" at bounding box center [300, 252] width 49 height 7
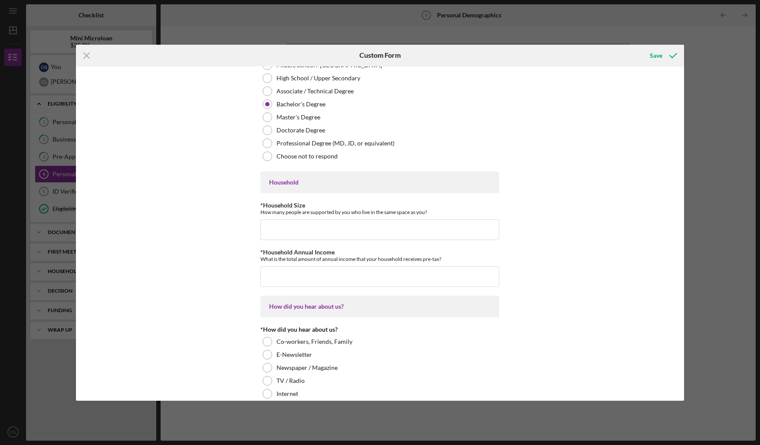
scroll to position [754, 0]
click at [359, 235] on input "*Household Size" at bounding box center [379, 227] width 239 height 21
type input "1"
click at [362, 266] on input "*Household Annual Income" at bounding box center [379, 274] width 239 height 21
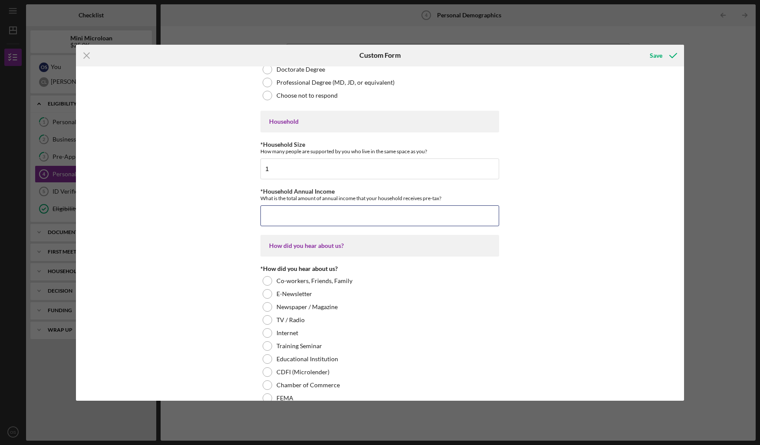
scroll to position [813, 0]
type input "$2"
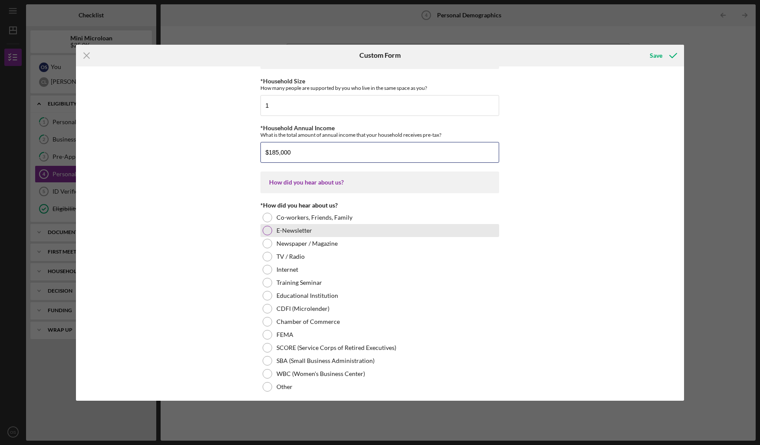
scroll to position [882, 0]
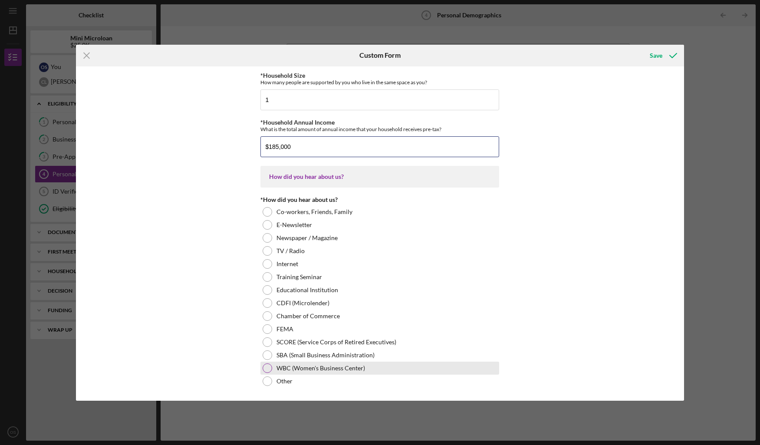
type input "$185,000"
click at [316, 363] on div "WBC (Women's Business Center)" at bounding box center [379, 368] width 239 height 13
click at [652, 53] on div "Save" at bounding box center [656, 55] width 13 height 17
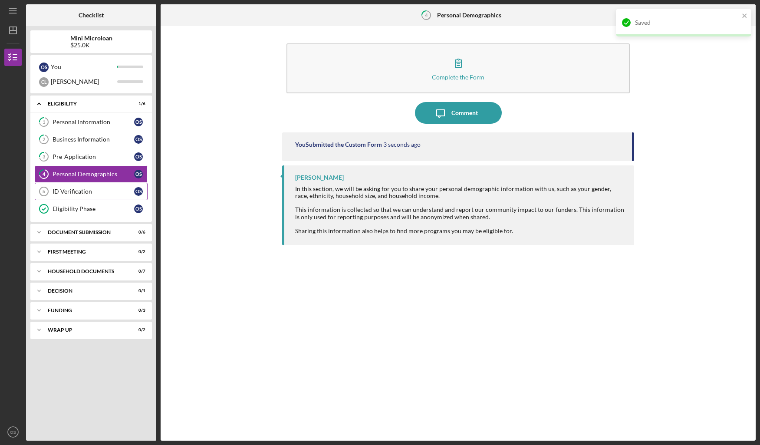
click at [105, 197] on link "ID Verification 5 ID Verification O S" at bounding box center [91, 191] width 113 height 17
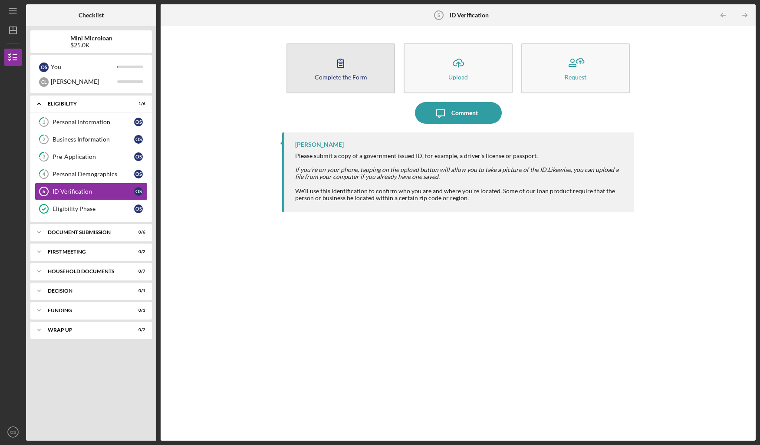
click at [366, 79] on button "Complete the Form Form" at bounding box center [340, 68] width 109 height 50
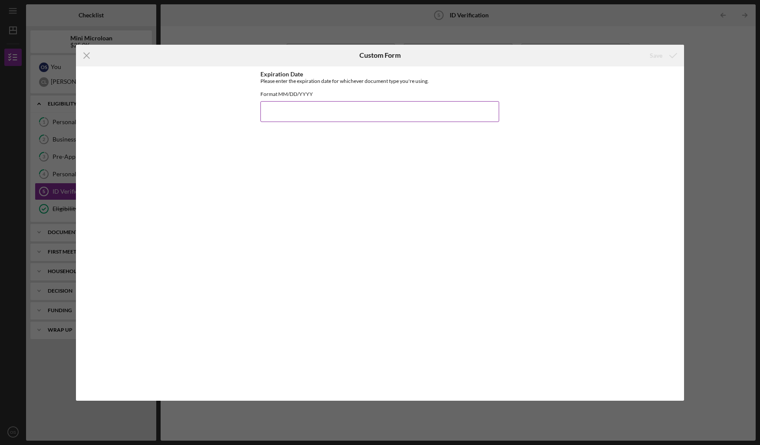
click at [400, 122] on input "Expiration Date" at bounding box center [379, 111] width 239 height 21
type input "02232025"
click at [422, 159] on div "Expiration Date Please enter the expiration date for whichever document type yo…" at bounding box center [379, 234] width 239 height 326
click at [650, 57] on div "Save" at bounding box center [656, 55] width 13 height 17
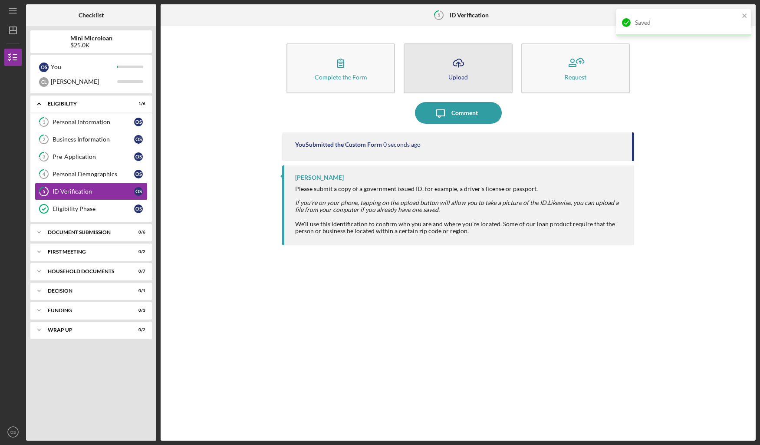
click at [449, 64] on icon "Icon/Upload" at bounding box center [458, 63] width 22 height 22
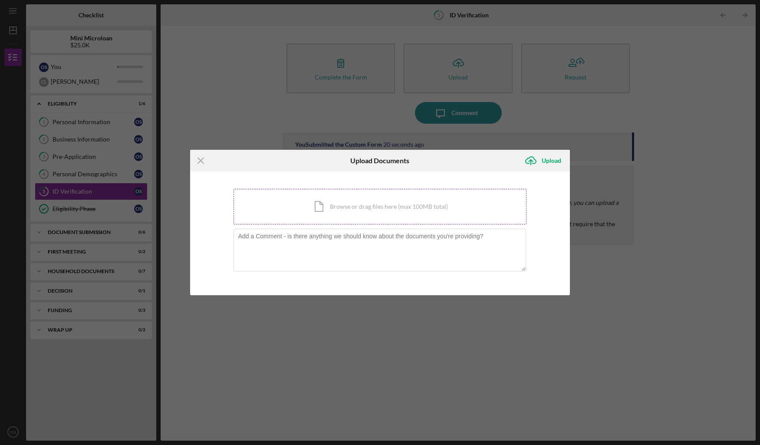
click at [335, 206] on div "Icon/Document Browse or drag files here (max 100MB total) Tap to choose files o…" at bounding box center [380, 207] width 293 height 36
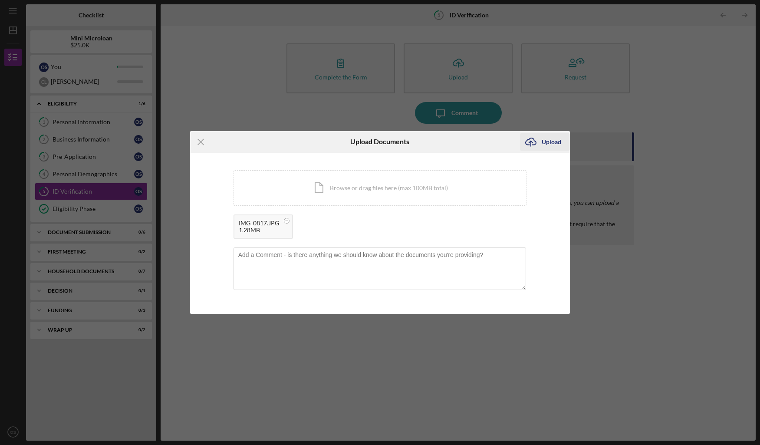
click at [553, 144] on div "Upload" at bounding box center [552, 141] width 20 height 17
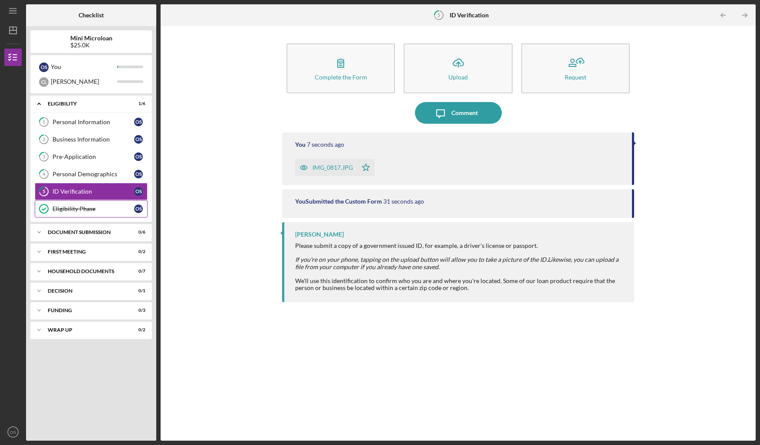
click at [98, 214] on link "Eligibility Phase Eligibility Phase O S" at bounding box center [91, 208] width 113 height 17
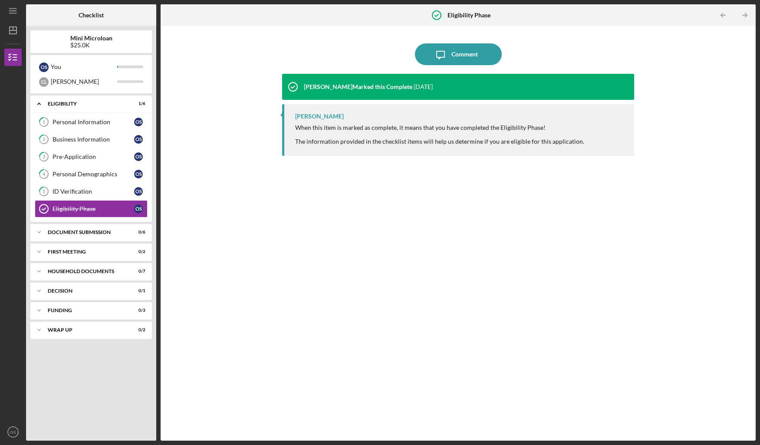
click at [104, 223] on div "Icon/Expander Eligibility 1 / 6 1 Personal Information O S 2 Business Informati…" at bounding box center [91, 265] width 122 height 341
click at [104, 241] on div "Icon/Expander Document Submission 0 / 6" at bounding box center [91, 232] width 122 height 17
click at [104, 234] on div "Document Submission" at bounding box center [94, 232] width 93 height 5
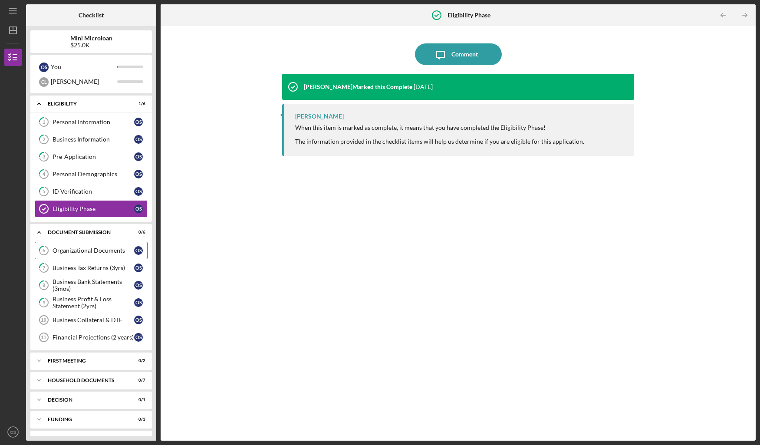
click at [103, 249] on div "Organizational Documents" at bounding box center [94, 250] width 82 height 7
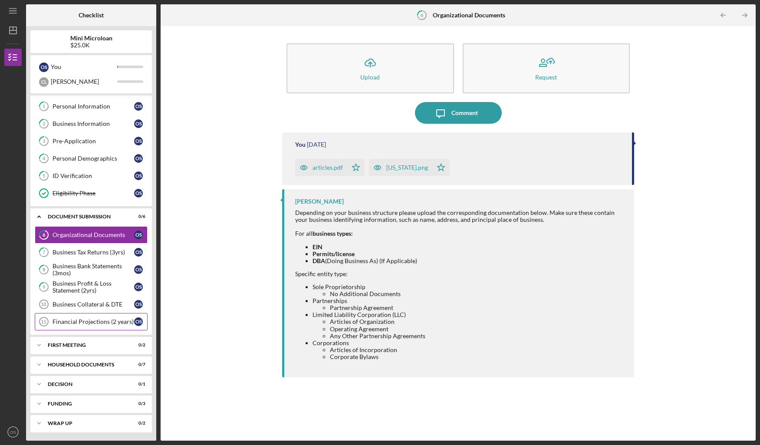
scroll to position [16, 0]
click at [94, 342] on div "First Meeting" at bounding box center [94, 344] width 93 height 5
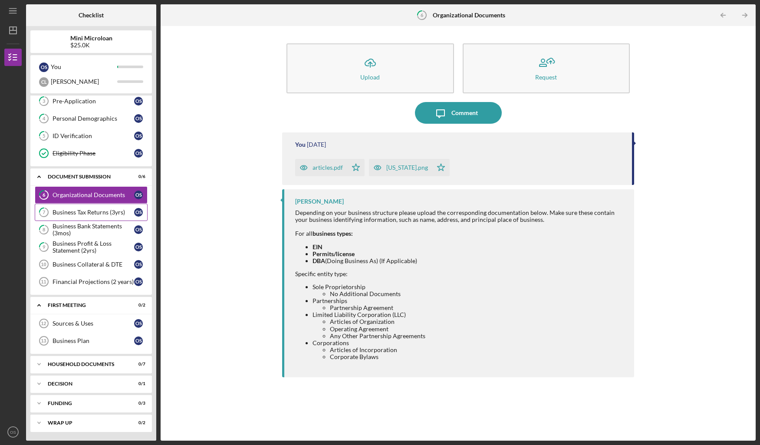
scroll to position [0, 0]
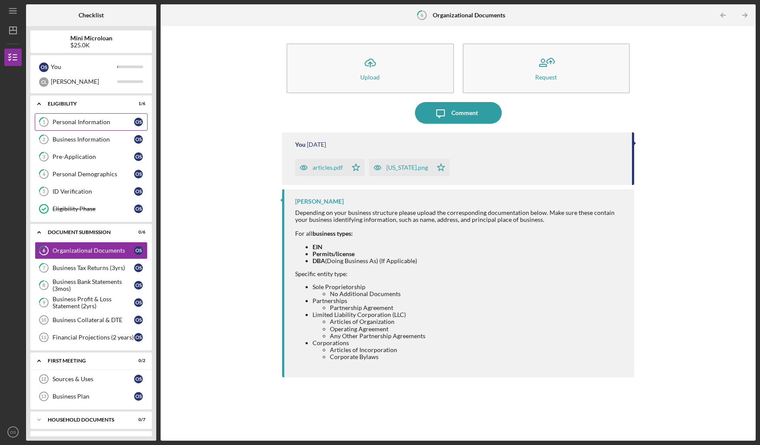
click at [112, 125] on div "Personal Information" at bounding box center [94, 121] width 82 height 7
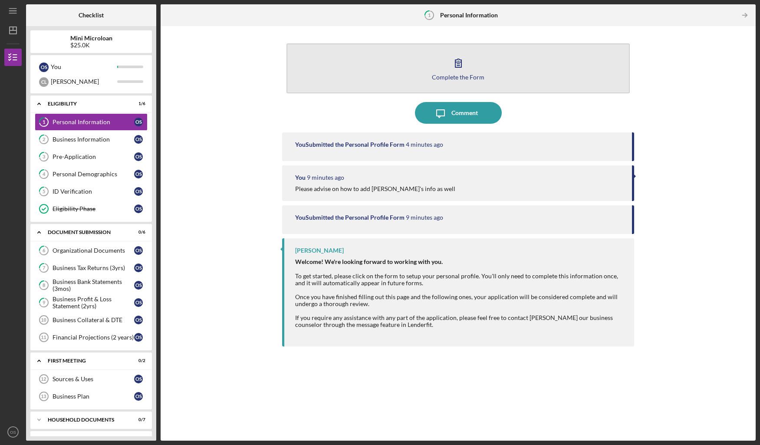
click at [476, 66] on button "Complete the Form Form" at bounding box center [457, 68] width 343 height 50
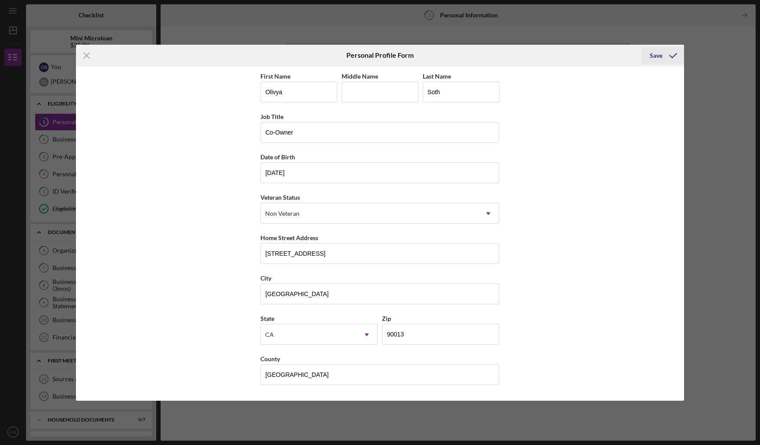
click at [664, 52] on icon "submit" at bounding box center [673, 56] width 22 height 22
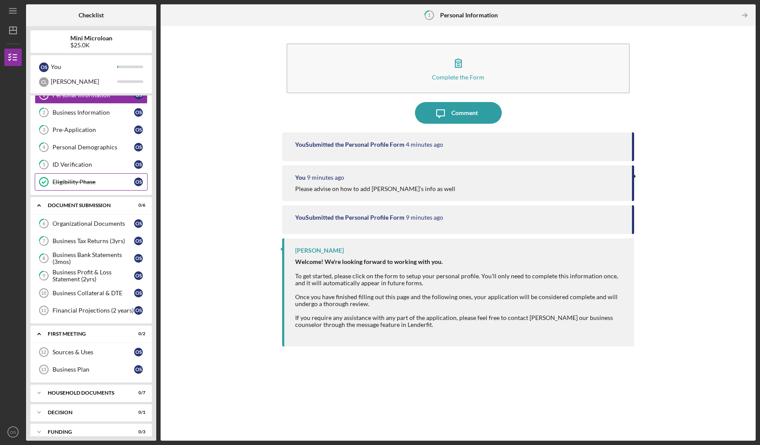
scroll to position [27, 0]
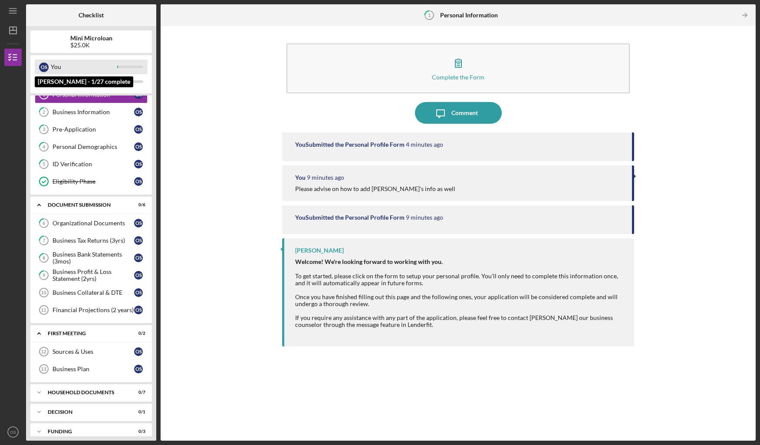
click at [108, 61] on div "You" at bounding box center [84, 66] width 66 height 15
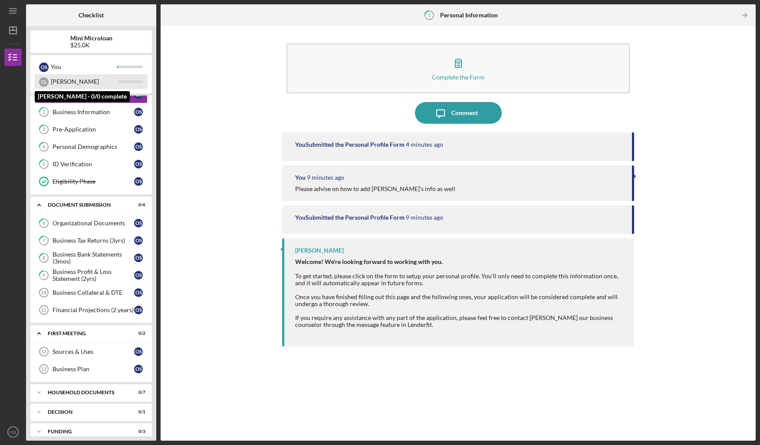
click at [107, 79] on div "[PERSON_NAME]" at bounding box center [84, 81] width 66 height 15
click at [104, 83] on div "[PERSON_NAME]" at bounding box center [84, 81] width 66 height 15
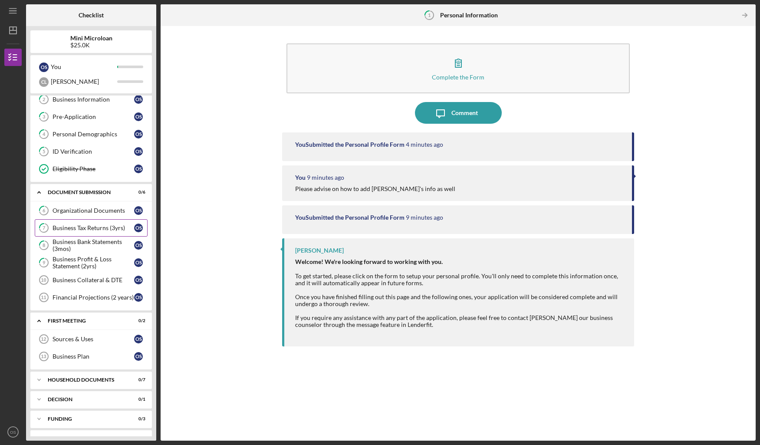
scroll to position [0, 0]
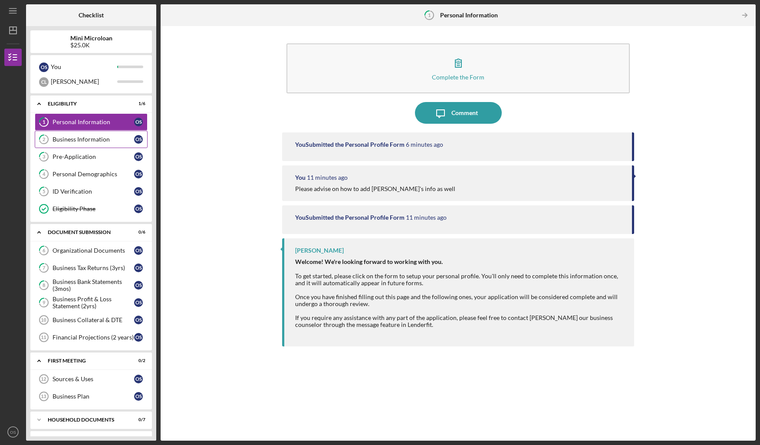
click at [76, 142] on div "Business Information" at bounding box center [94, 139] width 82 height 7
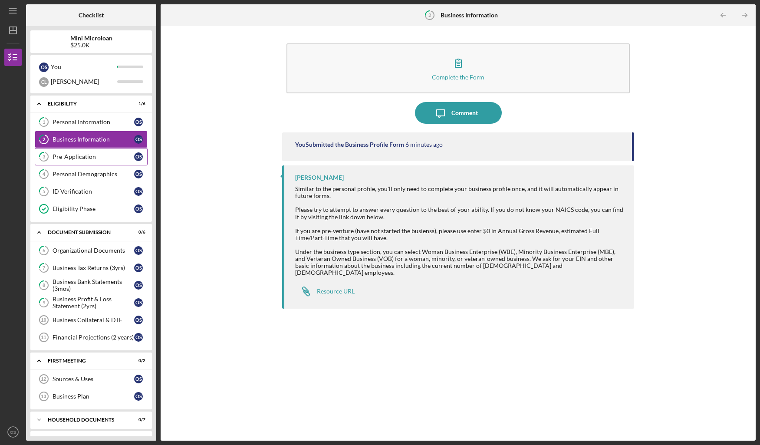
click at [83, 152] on link "3 Pre-Application O S" at bounding box center [91, 156] width 113 height 17
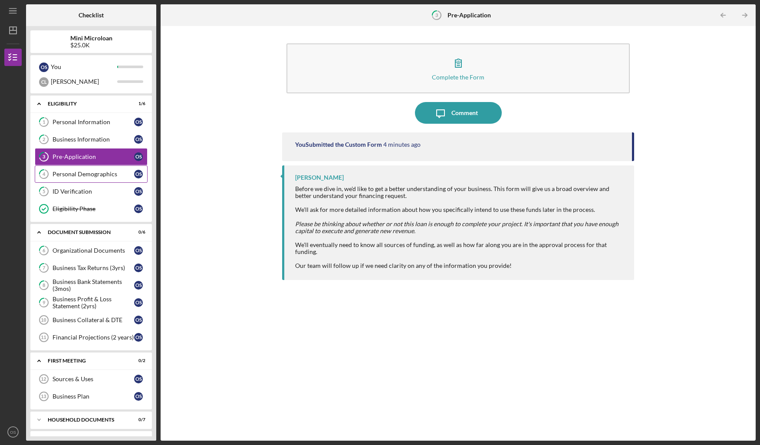
click at [89, 171] on div "Personal Demographics" at bounding box center [94, 174] width 82 height 7
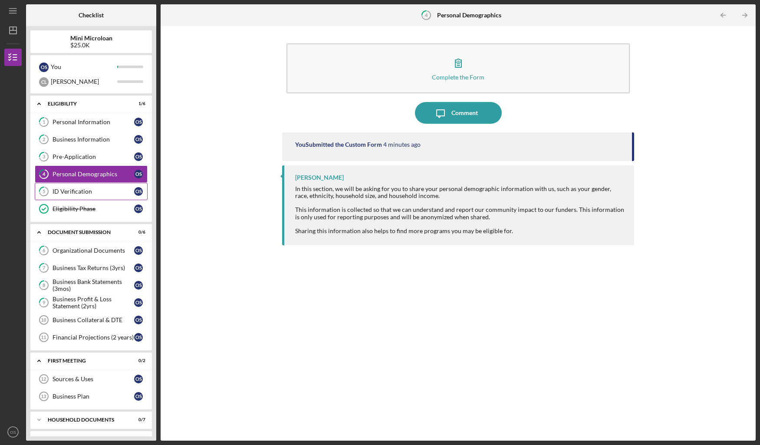
click at [94, 188] on div "ID Verification" at bounding box center [94, 191] width 82 height 7
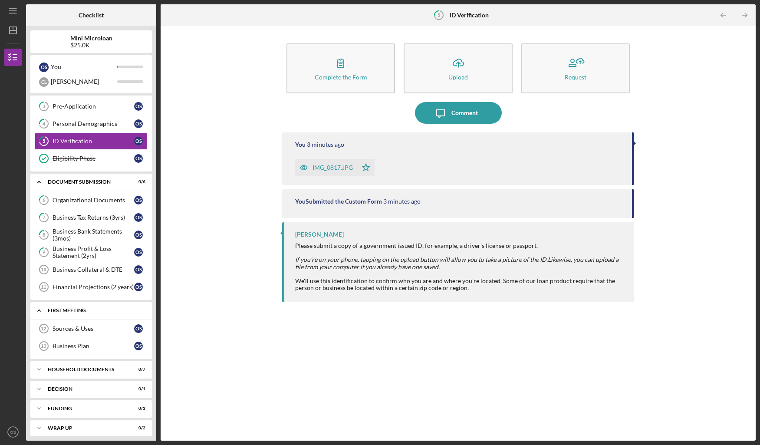
scroll to position [56, 0]
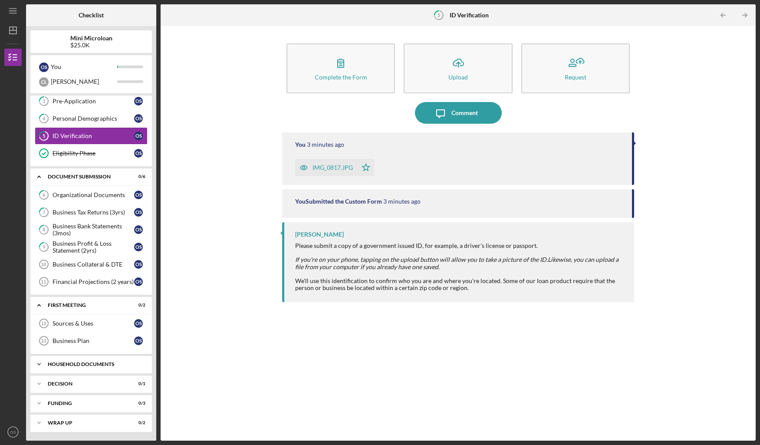
click at [95, 369] on div "Icon/Expander Household Documents 0 / 7" at bounding box center [91, 363] width 122 height 17
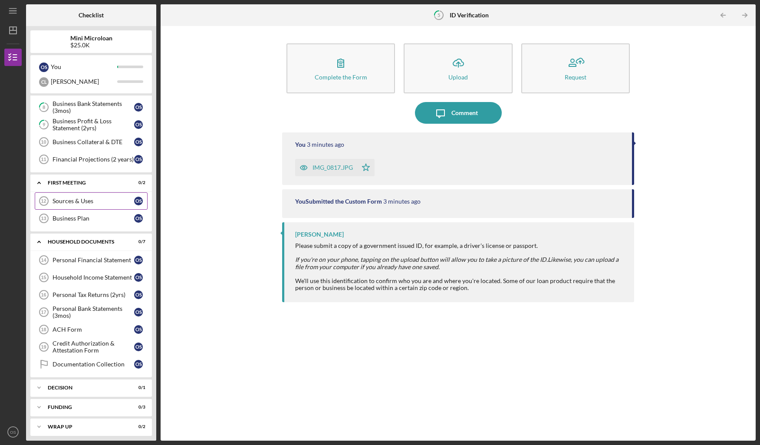
scroll to position [182, 0]
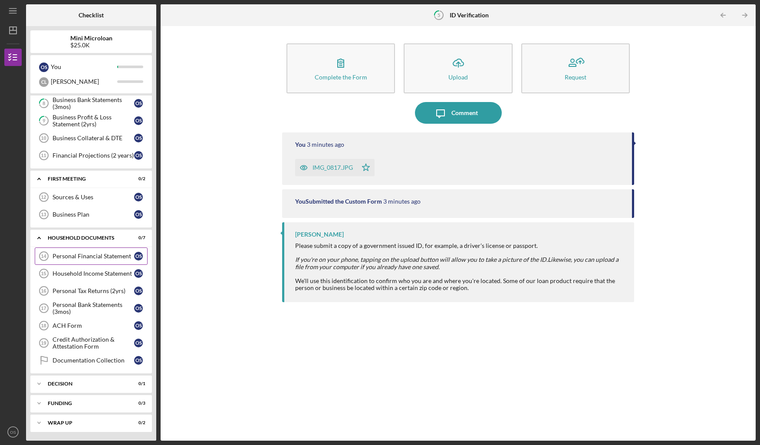
click at [113, 251] on link "Personal Financial Statement 14 Personal Financial Statement O S" at bounding box center [91, 255] width 113 height 17
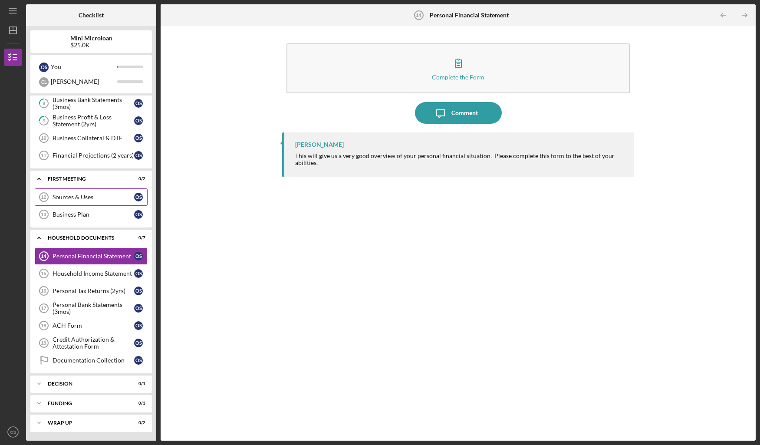
click at [105, 191] on link "Sources & Uses 12 Sources & Uses O S" at bounding box center [91, 196] width 113 height 17
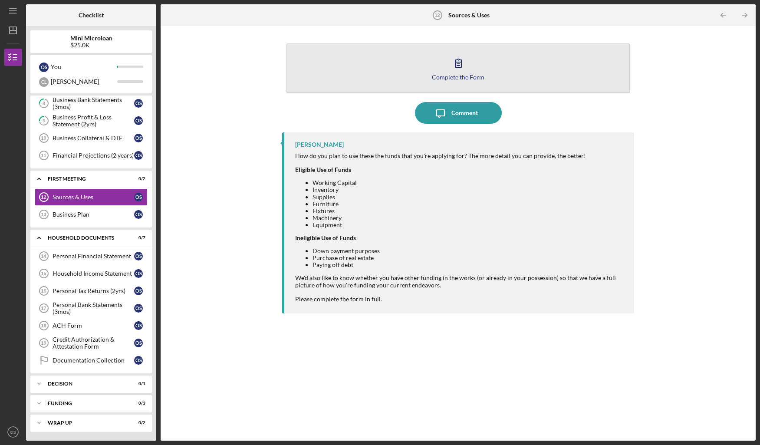
click at [419, 72] on button "Complete the Form Form" at bounding box center [457, 68] width 343 height 50
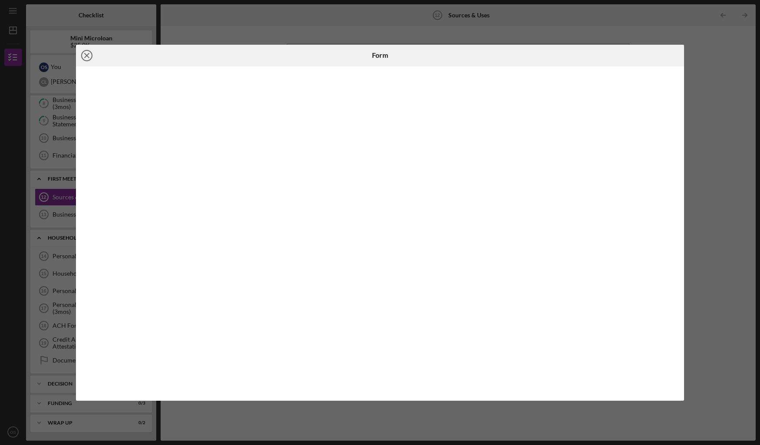
click at [92, 56] on circle at bounding box center [87, 55] width 10 height 10
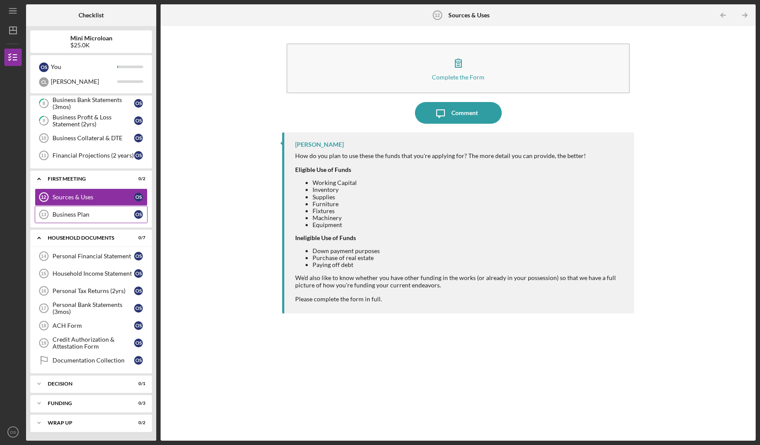
click at [77, 212] on div "Business Plan" at bounding box center [94, 214] width 82 height 7
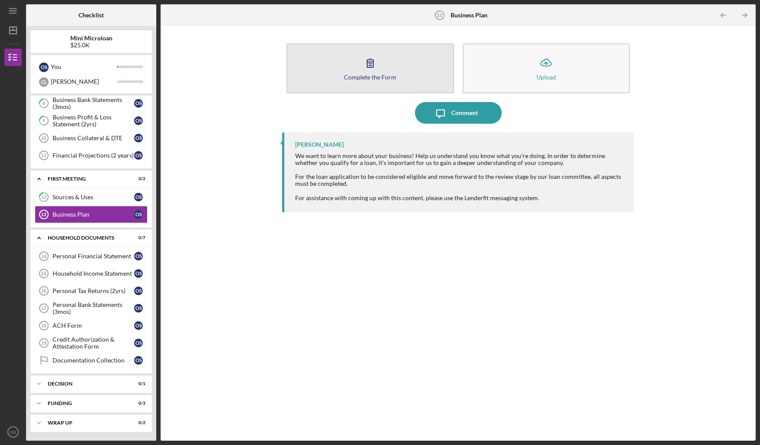
click at [357, 80] on div "Complete the Form" at bounding box center [370, 77] width 53 height 7
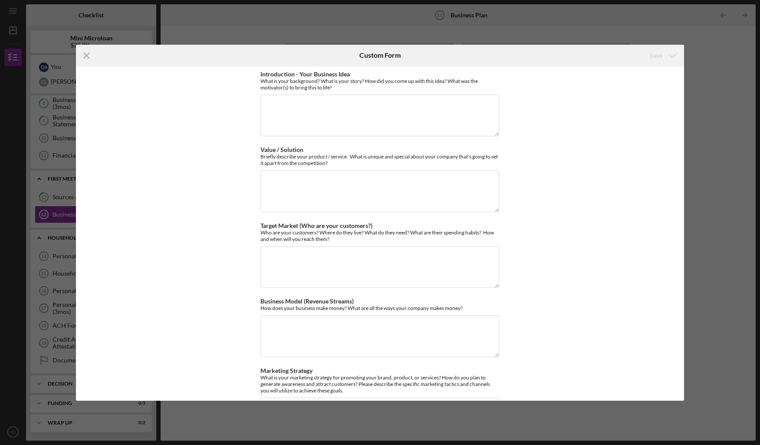
click at [701, 71] on div "Icon/Menu Close Custom Form Save Introduction - Your Business Idea What is your…" at bounding box center [380, 222] width 760 height 445
click at [88, 58] on icon "Icon/Menu Close" at bounding box center [87, 56] width 22 height 22
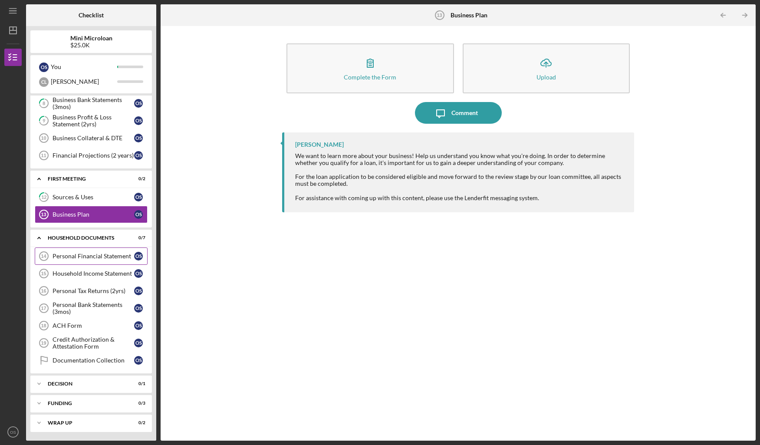
click at [85, 264] on link "Personal Financial Statement 14 Personal Financial Statement O S" at bounding box center [91, 255] width 113 height 17
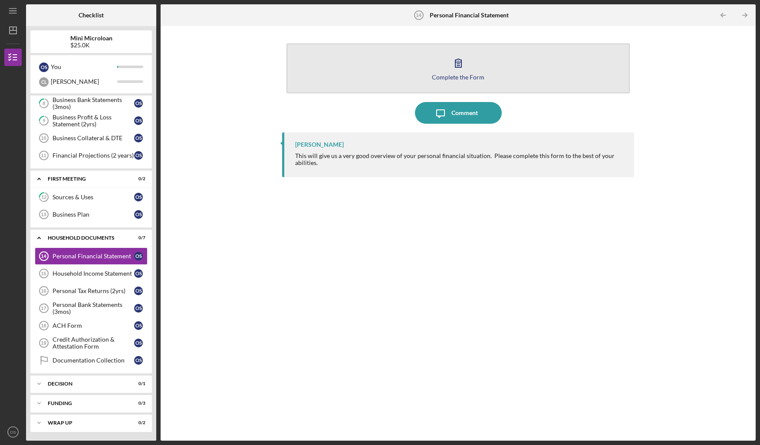
click at [458, 79] on div "Complete the Form" at bounding box center [458, 77] width 53 height 7
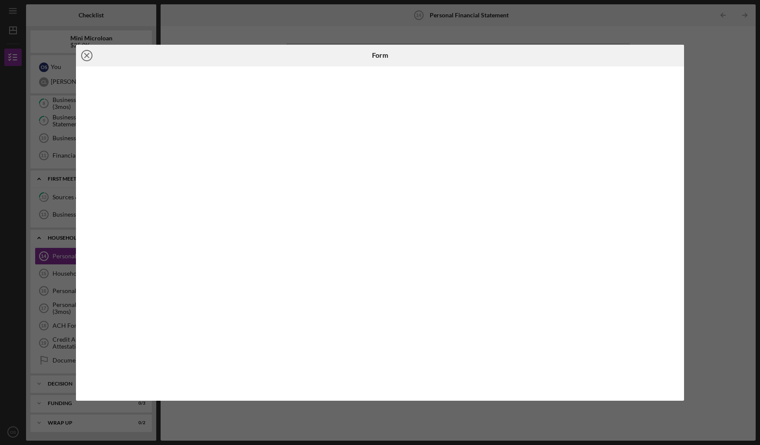
click at [81, 59] on icon "Icon/Close" at bounding box center [87, 56] width 22 height 22
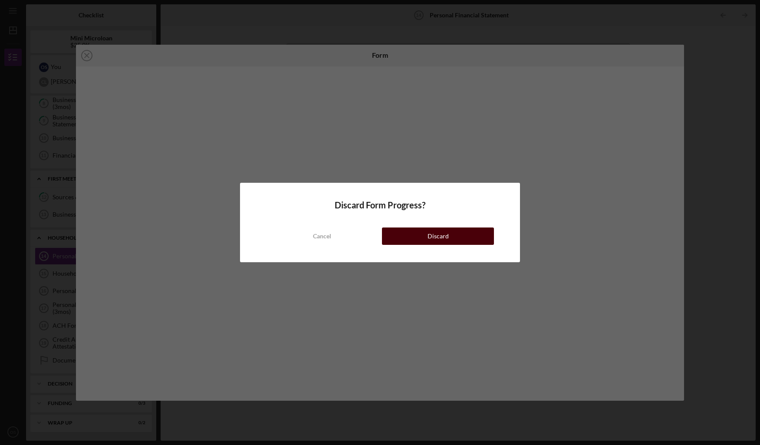
click at [398, 239] on button "Discard" at bounding box center [438, 235] width 112 height 17
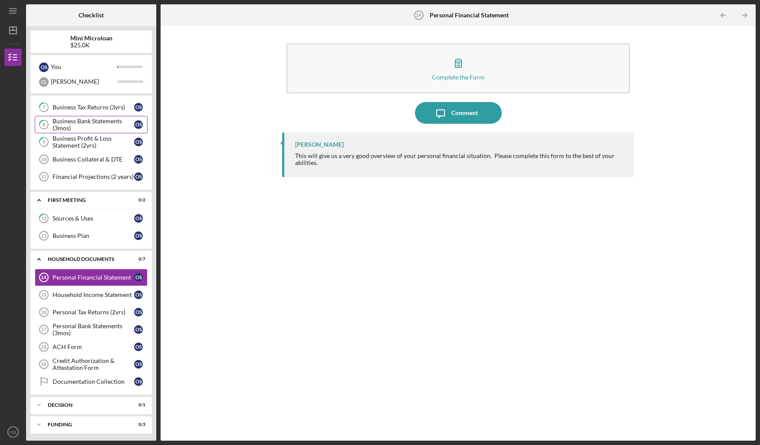
scroll to position [182, 0]
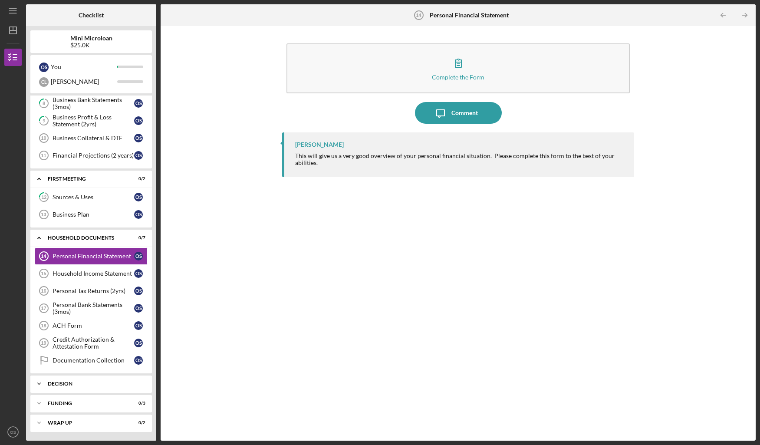
click at [109, 379] on div "Icon/Expander decision 0 / 1" at bounding box center [91, 383] width 122 height 17
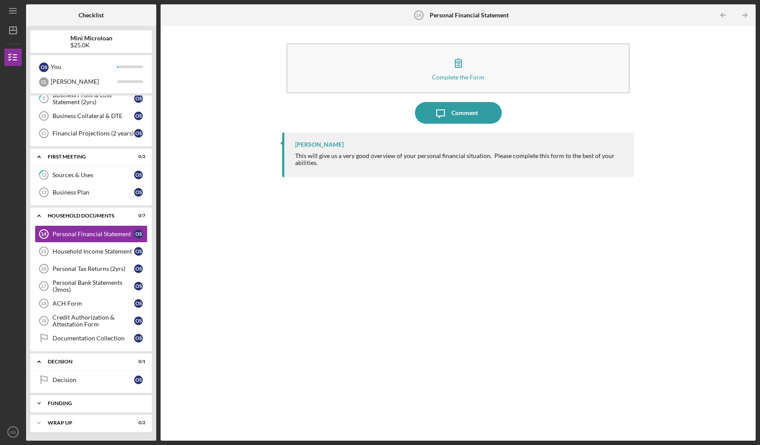
click at [102, 404] on div "funding" at bounding box center [94, 403] width 93 height 5
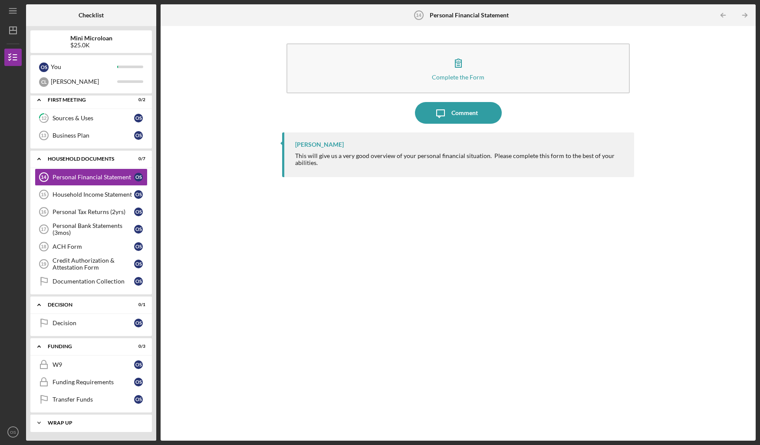
click at [92, 424] on div "wrap up" at bounding box center [94, 422] width 93 height 5
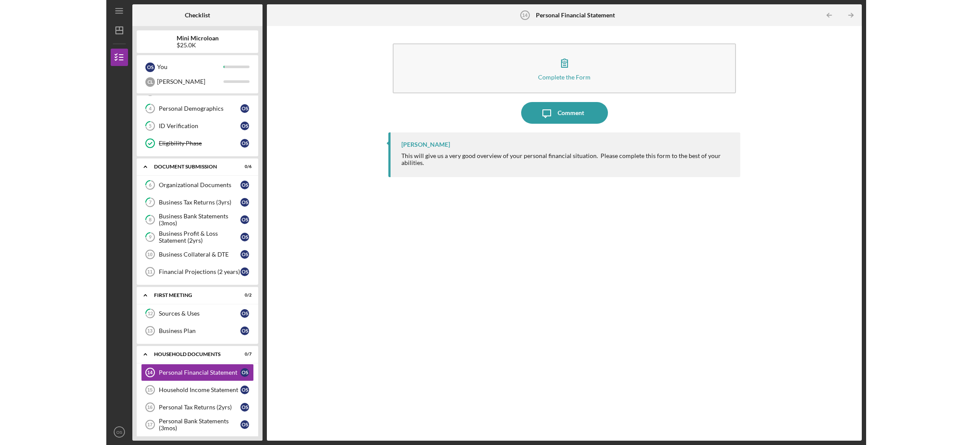
scroll to position [0, 0]
